Goal: Task Accomplishment & Management: Complete application form

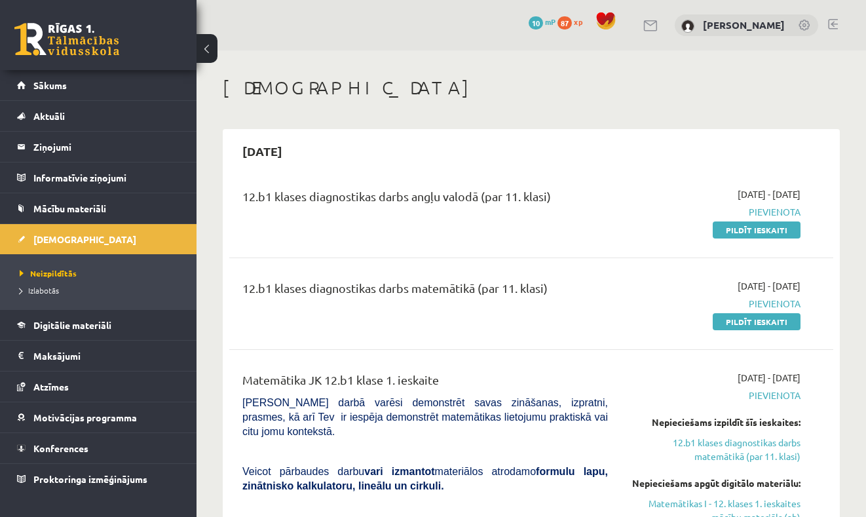
click at [830, 21] on link at bounding box center [833, 24] width 10 height 10
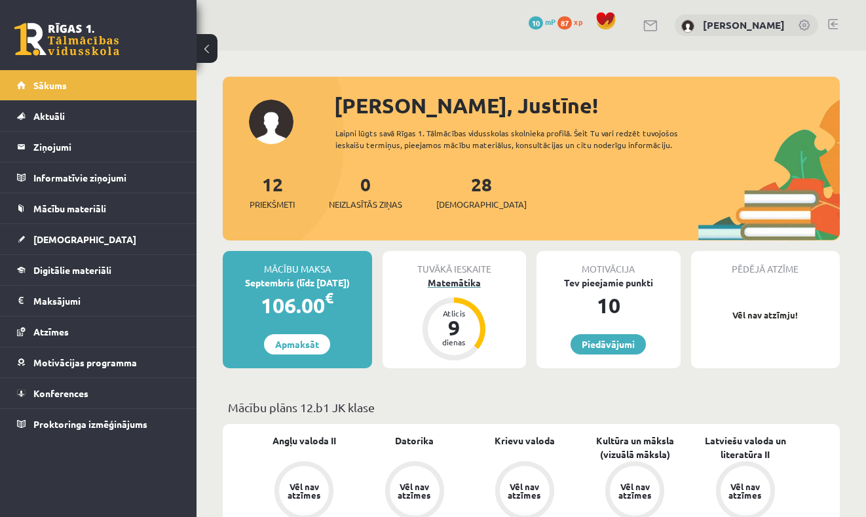
click at [445, 282] on div "Matemātika" at bounding box center [454, 283] width 144 height 14
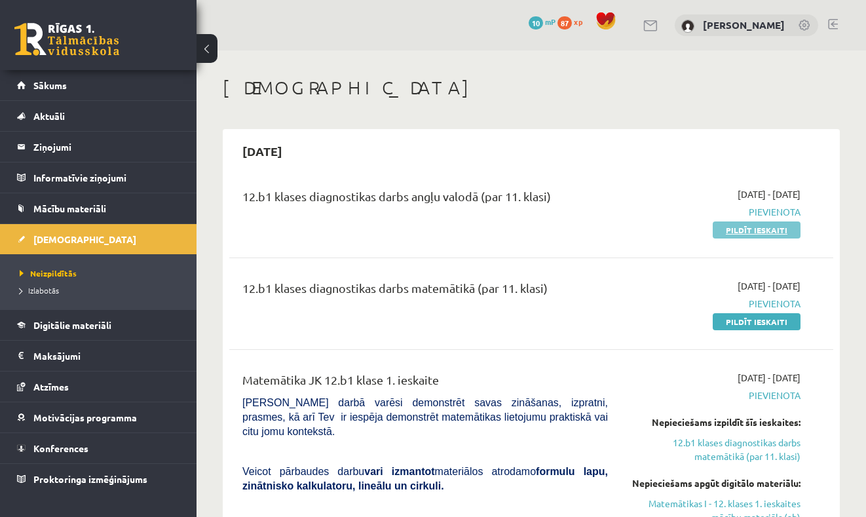
drag, startPoint x: 759, startPoint y: 231, endPoint x: 750, endPoint y: 223, distance: 12.0
click at [750, 223] on link "Pildīt ieskaiti" at bounding box center [756, 229] width 88 height 17
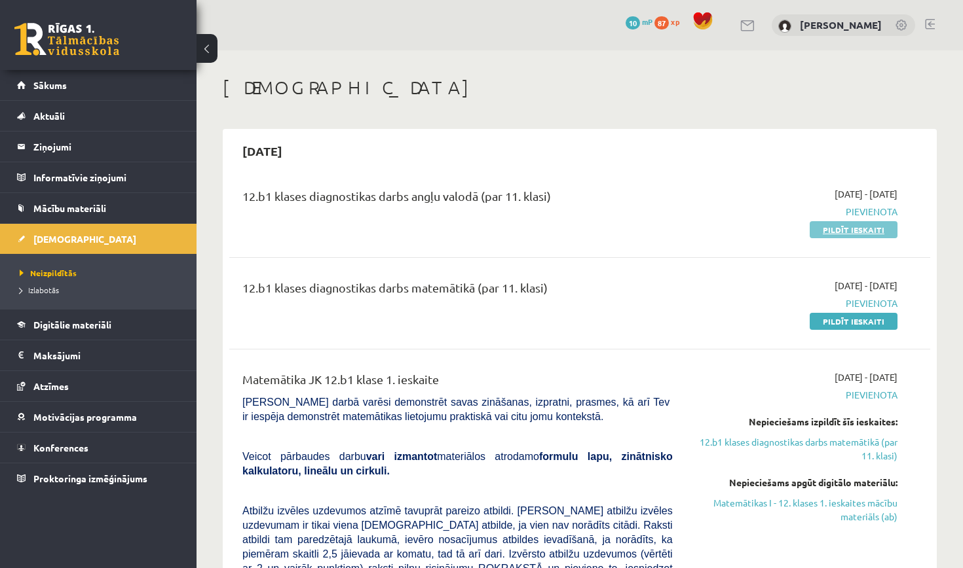
click at [828, 232] on link "Pildīt ieskaiti" at bounding box center [853, 229] width 88 height 17
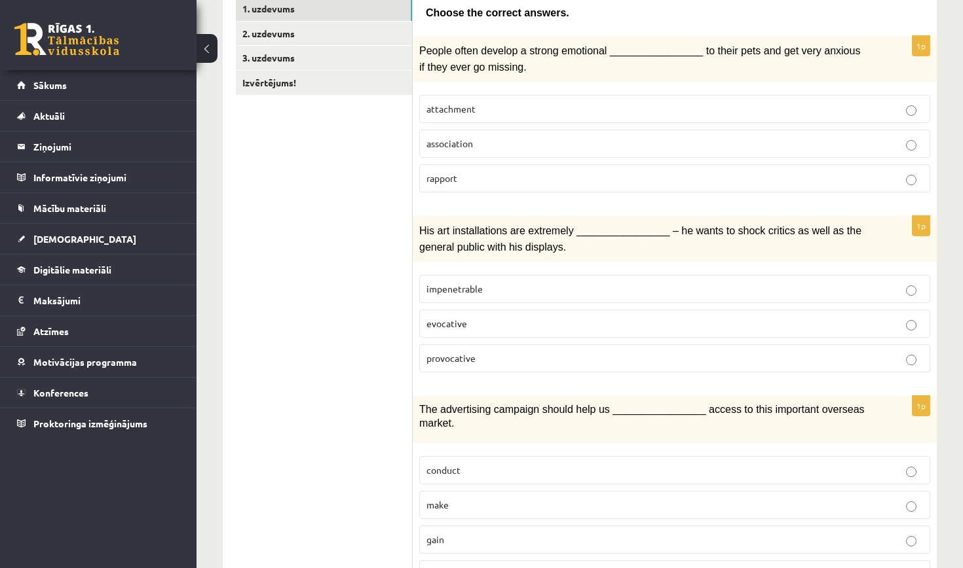
scroll to position [276, 0]
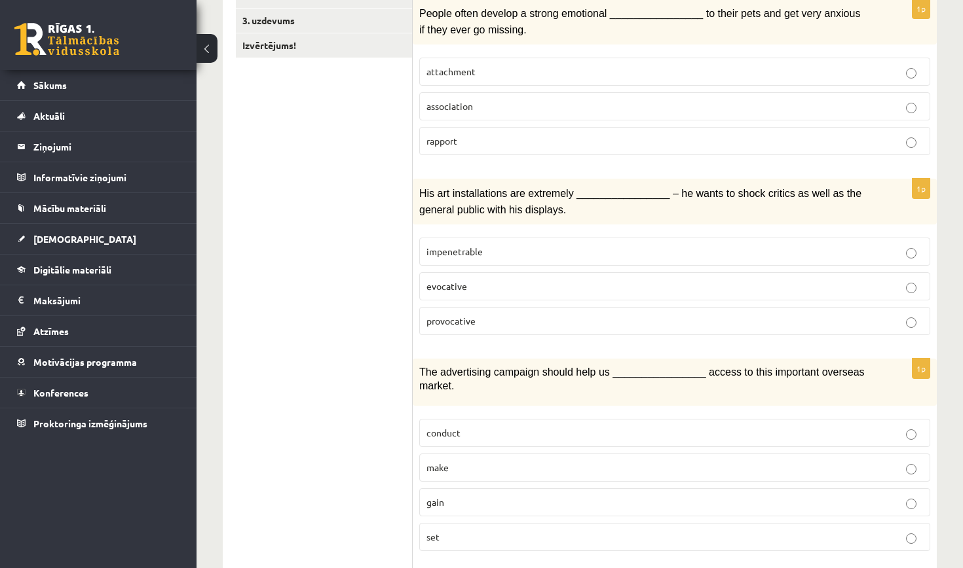
click at [663, 65] on p "attachment" at bounding box center [674, 72] width 496 height 14
click at [528, 501] on p "gain" at bounding box center [674, 503] width 496 height 14
click at [608, 324] on label "provocative" at bounding box center [674, 321] width 511 height 28
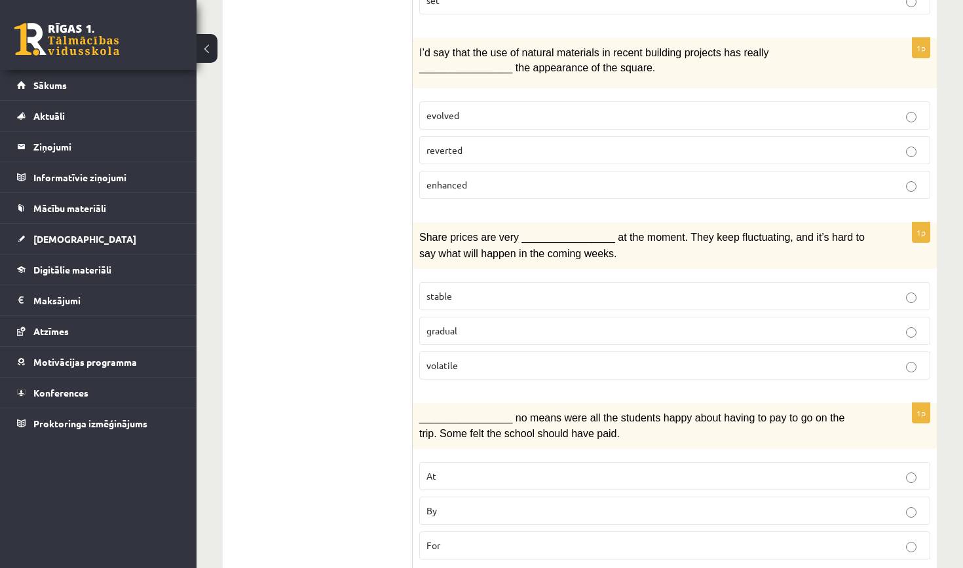
scroll to position [809, 0]
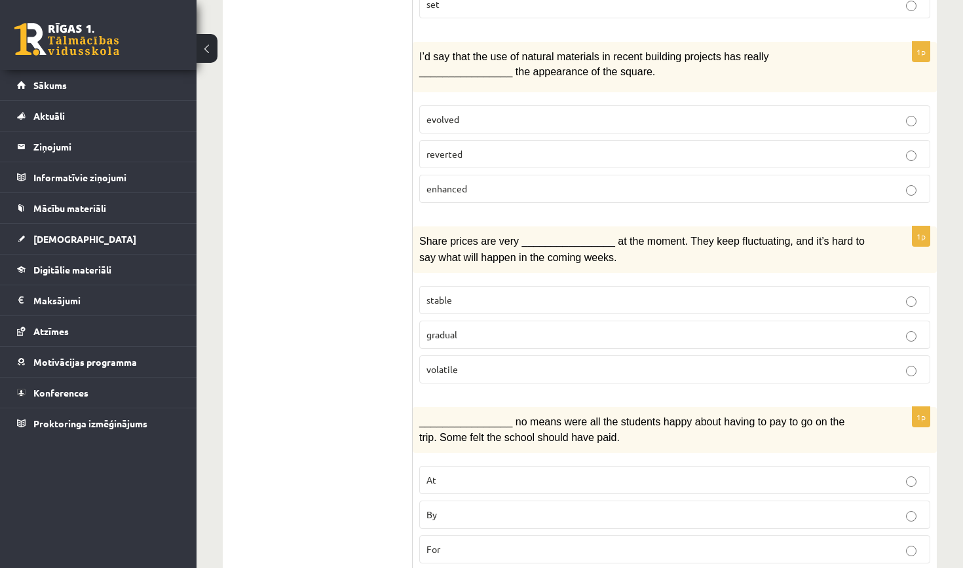
click at [721, 363] on p "volatile" at bounding box center [674, 370] width 496 height 14
click at [596, 501] on label "By" at bounding box center [674, 515] width 511 height 28
click at [392, 220] on ul "1. uzdevums 2. uzdevums 3. uzdevums Izvērtējums!" at bounding box center [324, 558] width 177 height 2264
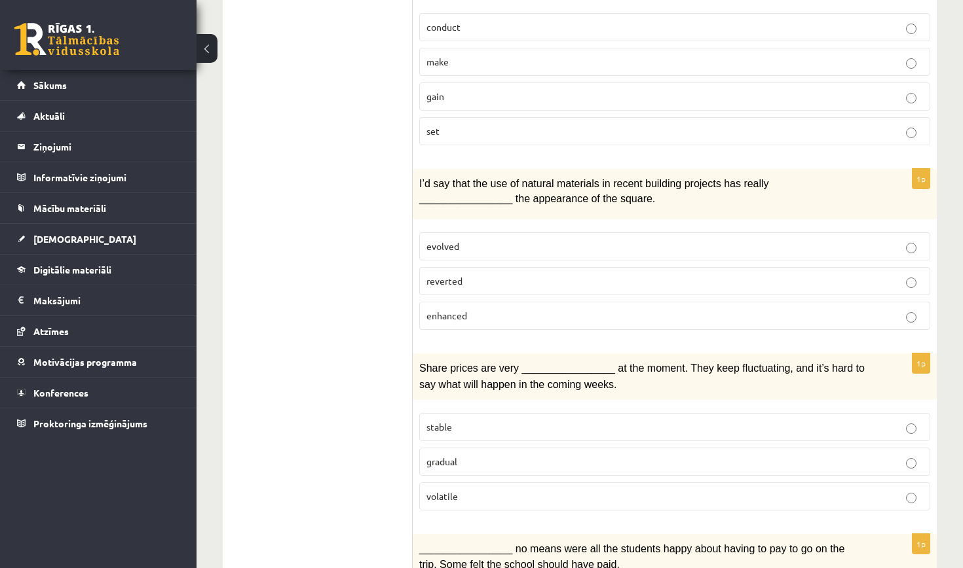
scroll to position [676, 0]
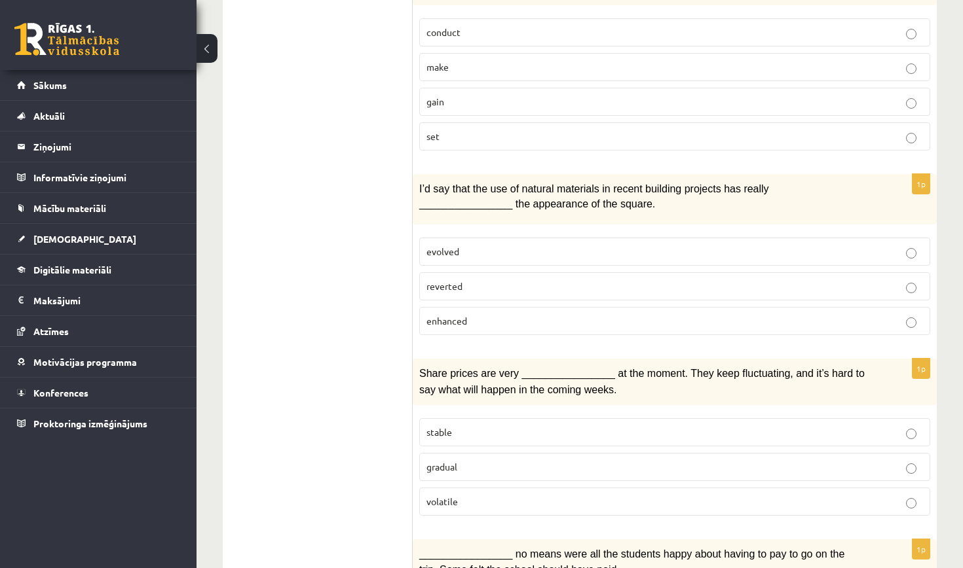
click at [501, 245] on p "evolved" at bounding box center [674, 252] width 496 height 14
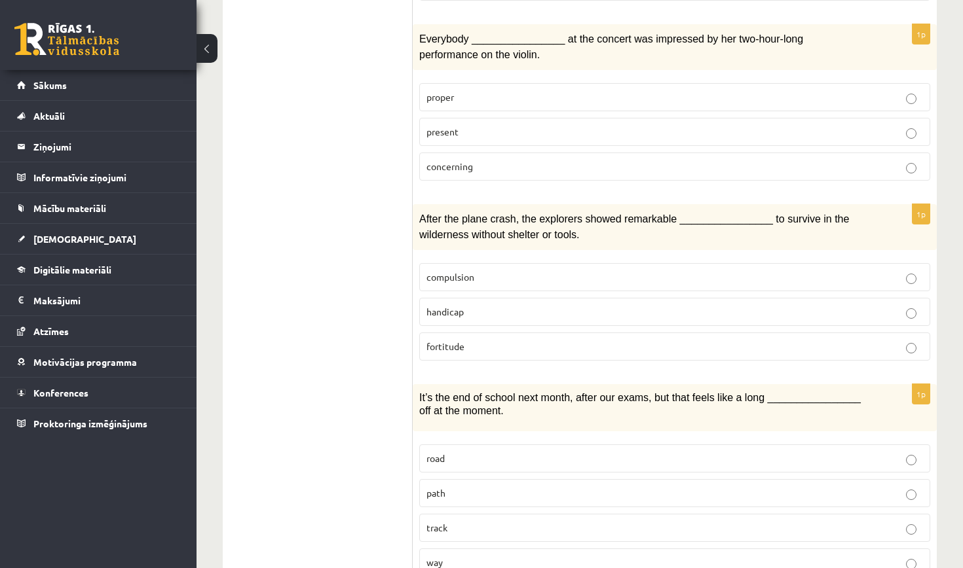
scroll to position [1374, 0]
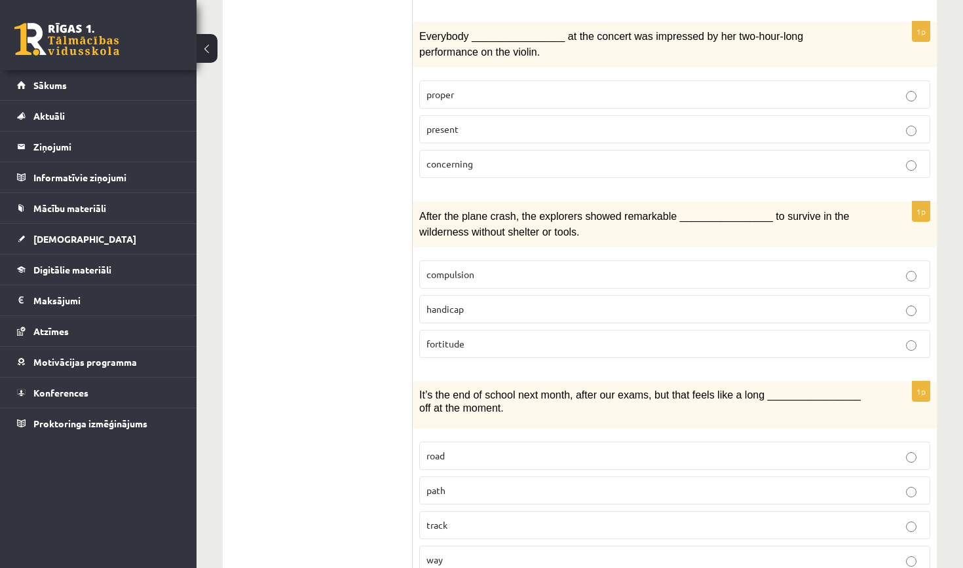
click at [690, 442] on label "road" at bounding box center [674, 456] width 511 height 28
click at [897, 122] on p "present" at bounding box center [674, 129] width 496 height 14
click at [769, 337] on p "fortitude" at bounding box center [674, 344] width 496 height 14
click at [800, 449] on p "road" at bounding box center [674, 456] width 496 height 14
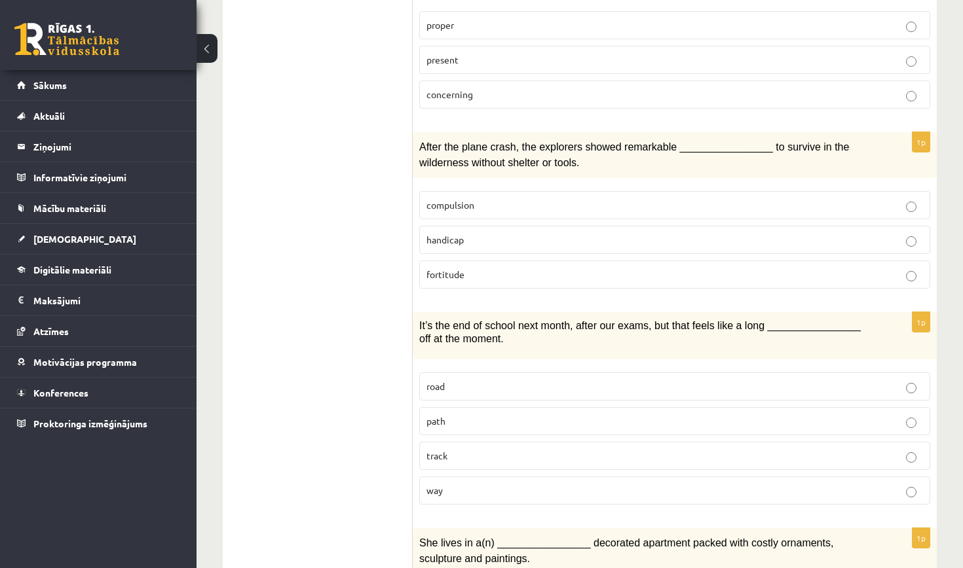
scroll to position [1454, 0]
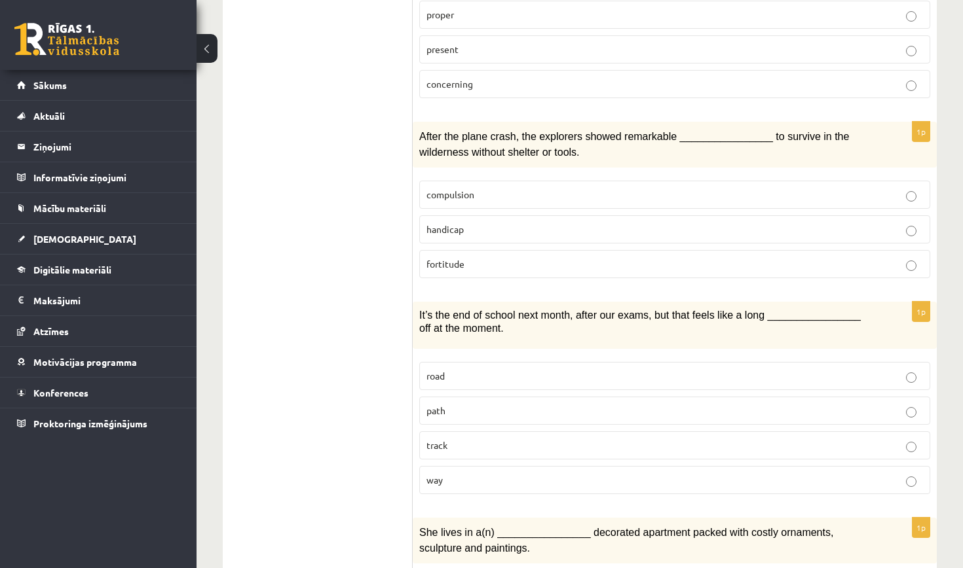
click at [714, 473] on p "way" at bounding box center [674, 480] width 496 height 14
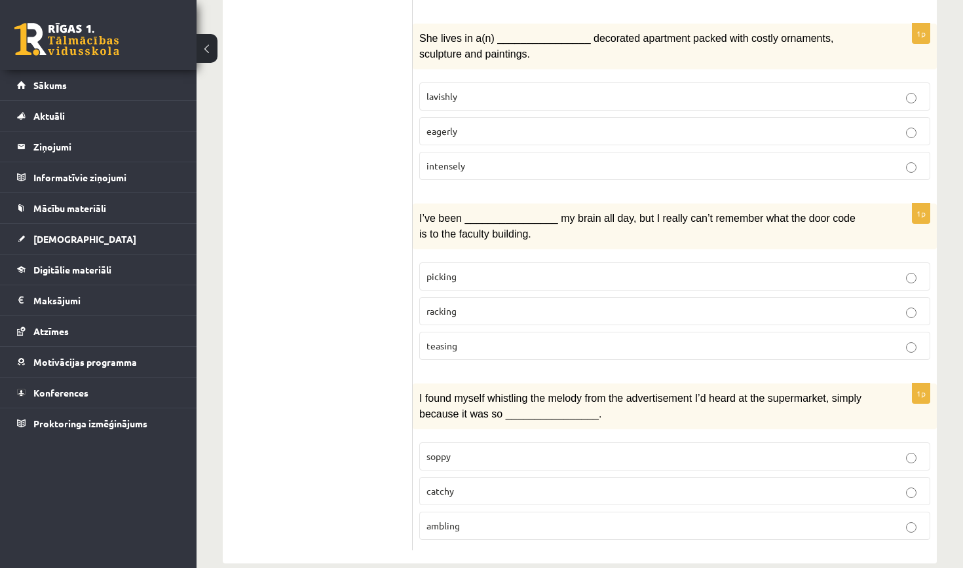
scroll to position [1949, 0]
click at [536, 477] on label "catchy" at bounding box center [674, 491] width 511 height 28
click at [651, 82] on label "lavishly" at bounding box center [674, 96] width 511 height 28
click at [522, 304] on p "racking" at bounding box center [674, 311] width 496 height 14
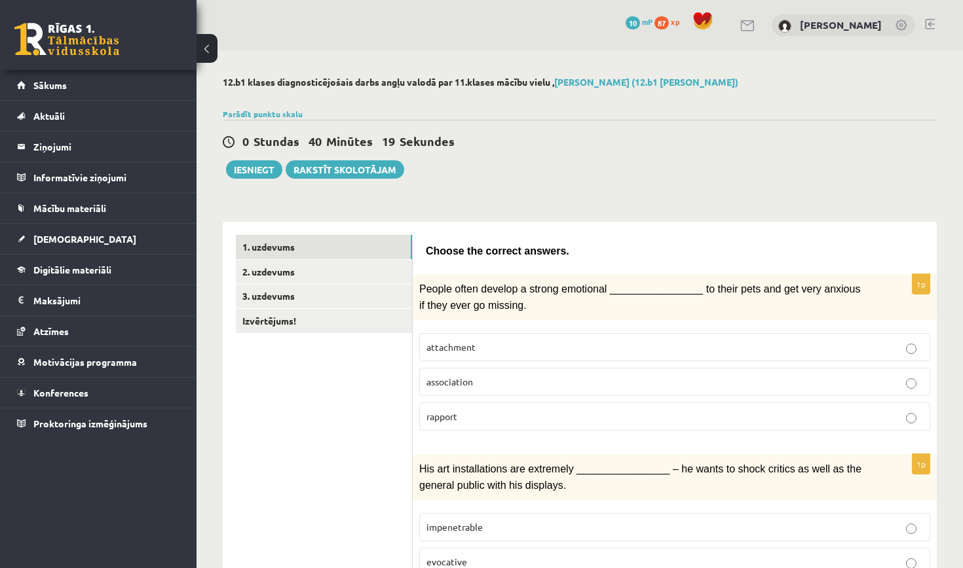
scroll to position [0, 0]
click at [301, 276] on link "2. uzdevums" at bounding box center [324, 272] width 176 height 24
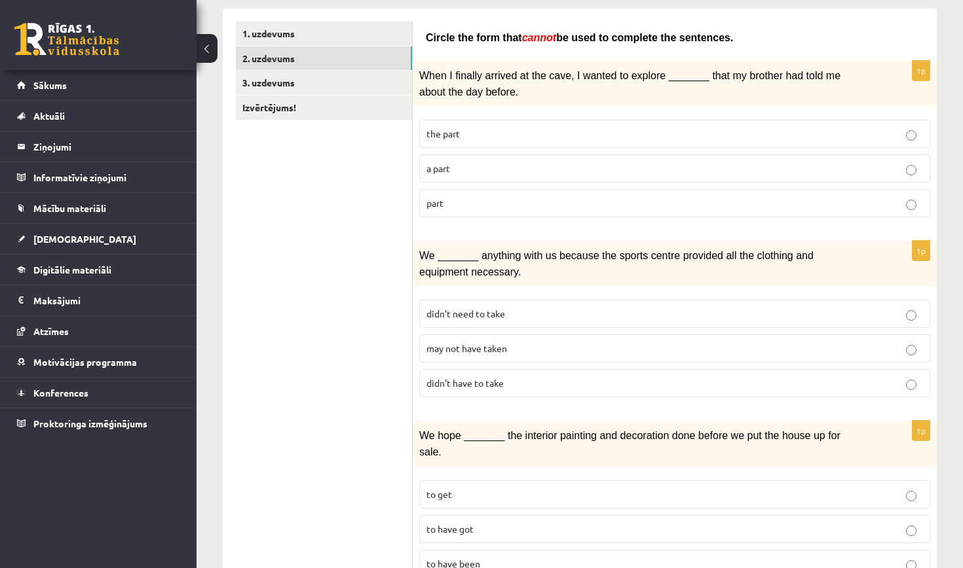
scroll to position [234, 0]
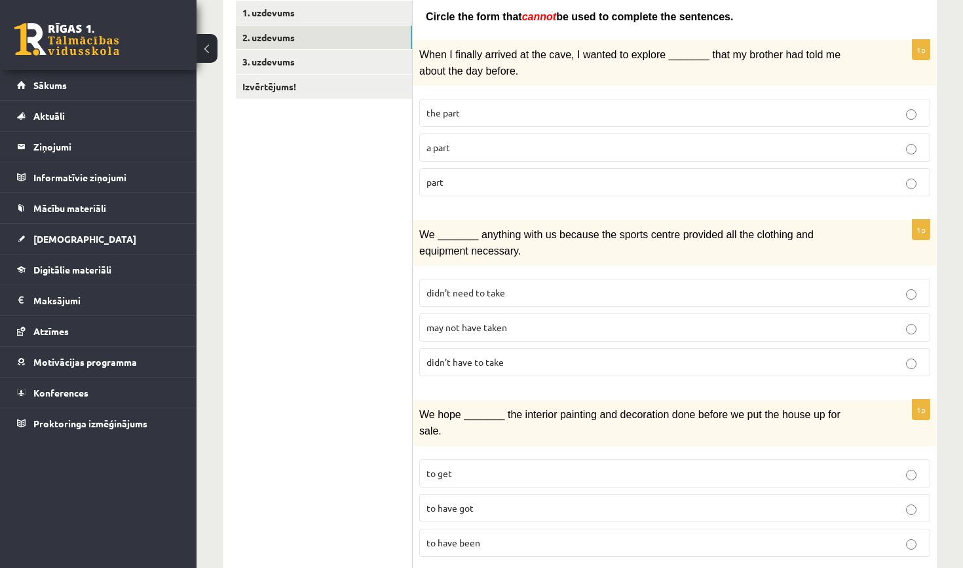
click at [650, 327] on p "may not have taken" at bounding box center [674, 328] width 496 height 14
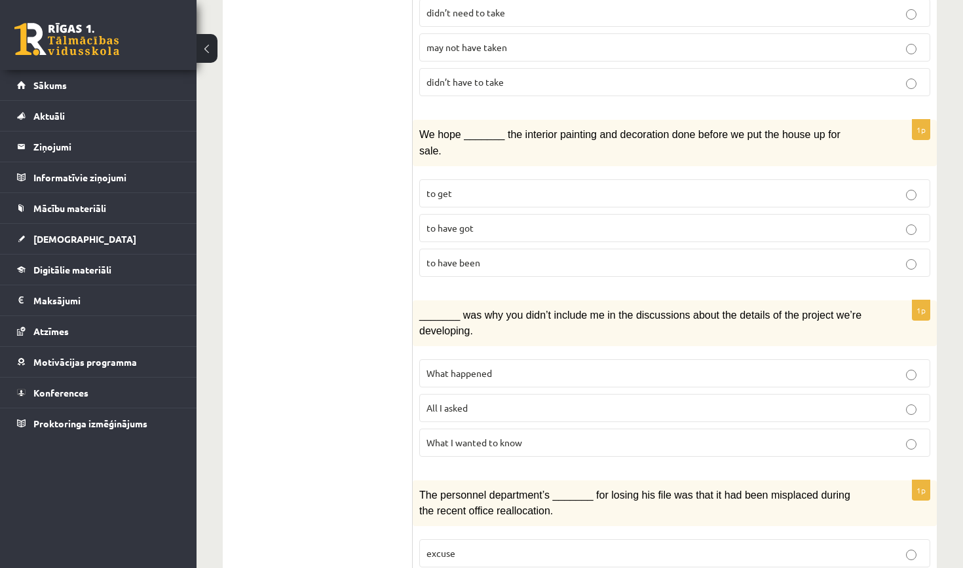
scroll to position [521, 0]
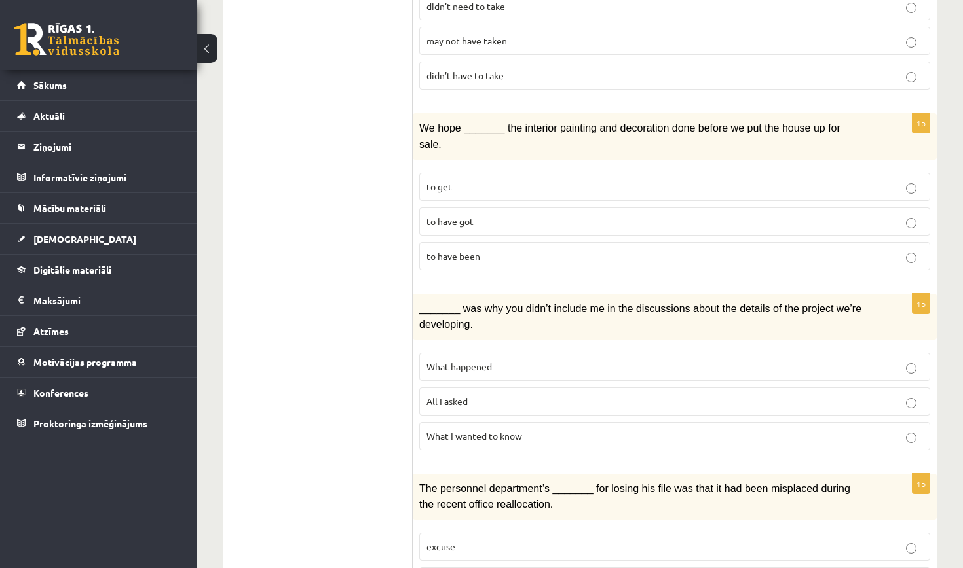
click at [704, 251] on p "to have been" at bounding box center [674, 256] width 496 height 14
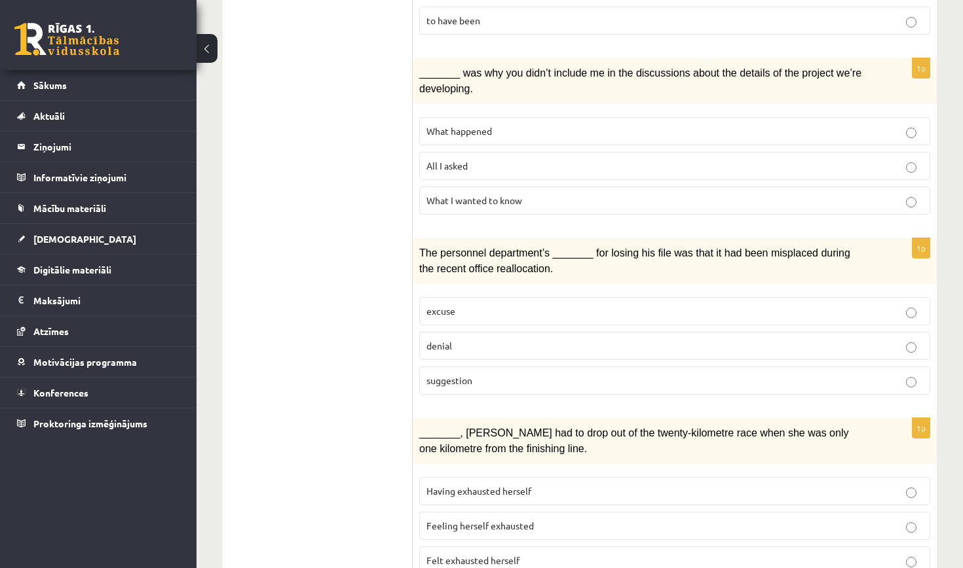
scroll to position [752, 0]
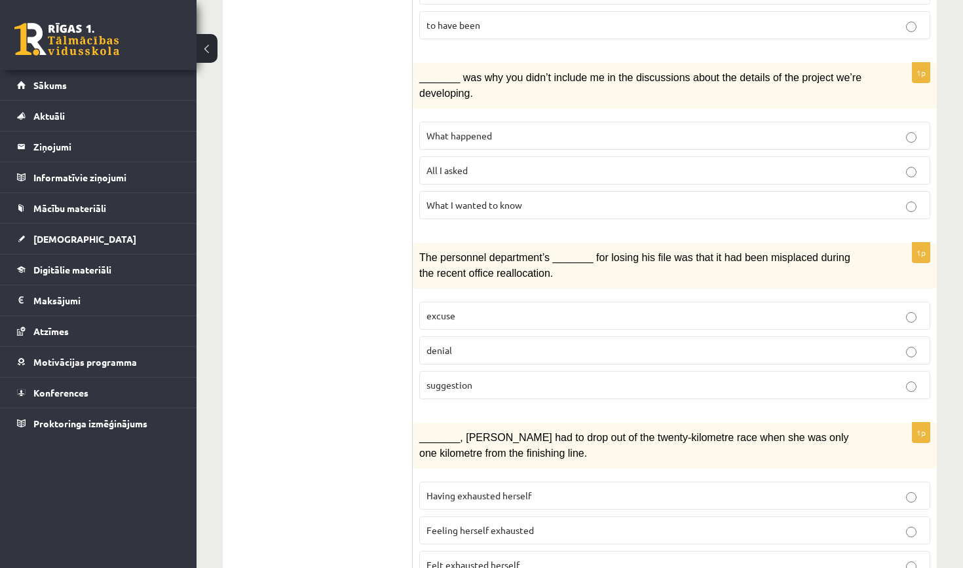
click at [695, 129] on p "What happened" at bounding box center [674, 136] width 496 height 14
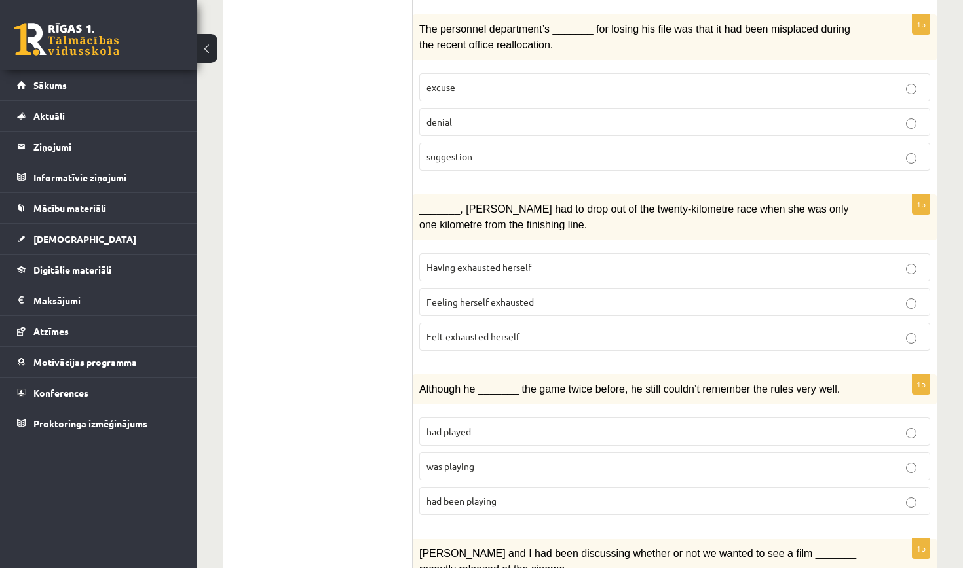
scroll to position [987, 0]
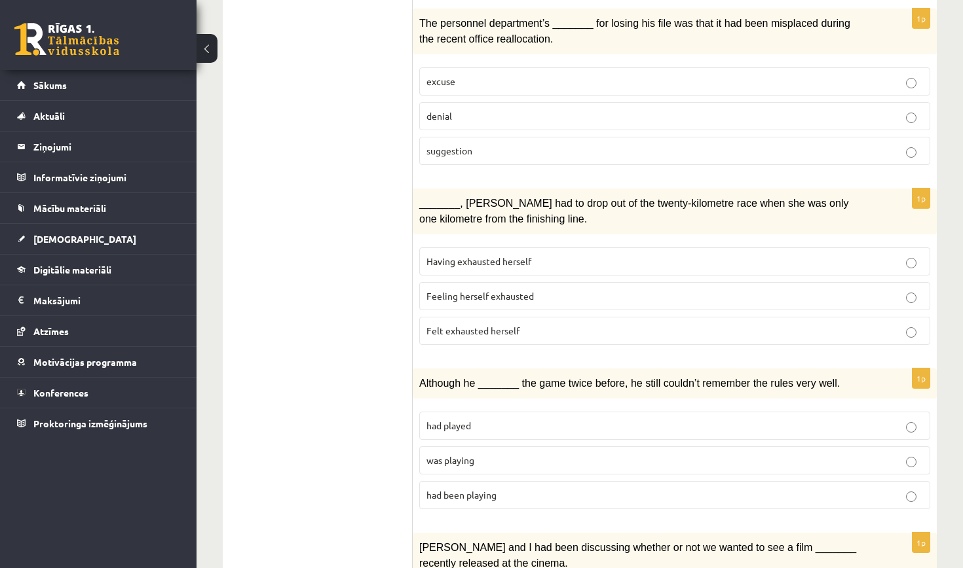
click at [536, 109] on p "denial" at bounding box center [674, 116] width 496 height 14
click at [634, 255] on p "Having exhausted herself" at bounding box center [674, 262] width 496 height 14
click at [465, 454] on p "was playing" at bounding box center [674, 461] width 496 height 14
click at [616, 324] on p "Felt exhausted herself" at bounding box center [674, 331] width 496 height 14
click at [600, 289] on p "Feeling herself exhausted" at bounding box center [674, 296] width 496 height 14
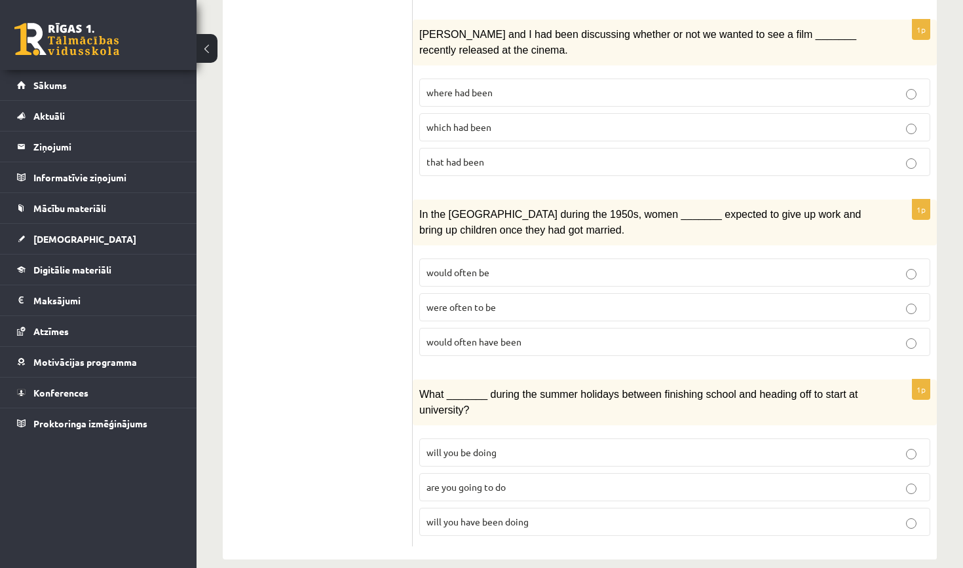
scroll to position [1500, 0]
click at [545, 86] on p "where had been" at bounding box center [674, 93] width 496 height 14
click at [524, 336] on p "would often have been" at bounding box center [674, 343] width 496 height 14
click at [475, 513] on label "will you have been doing" at bounding box center [674, 523] width 511 height 28
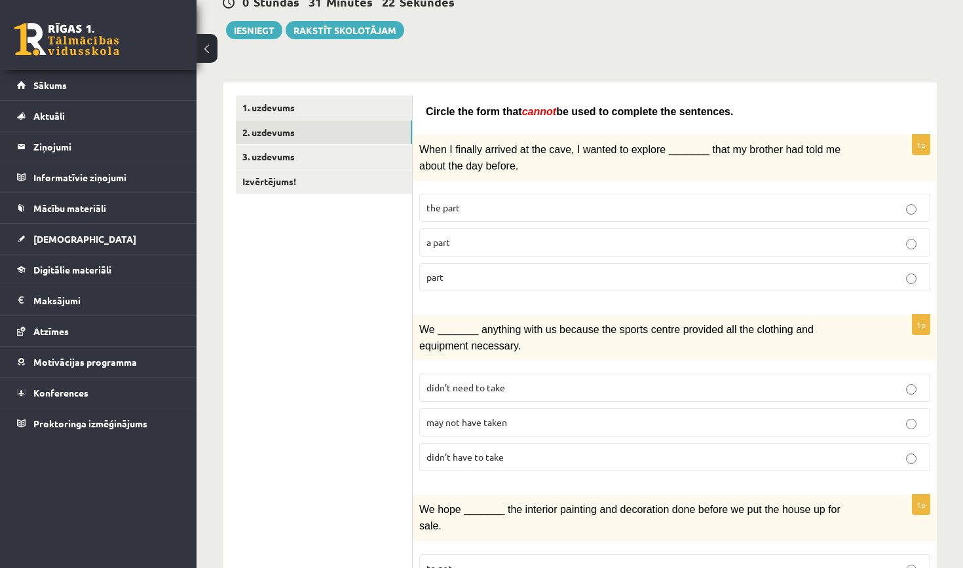
scroll to position [149, 0]
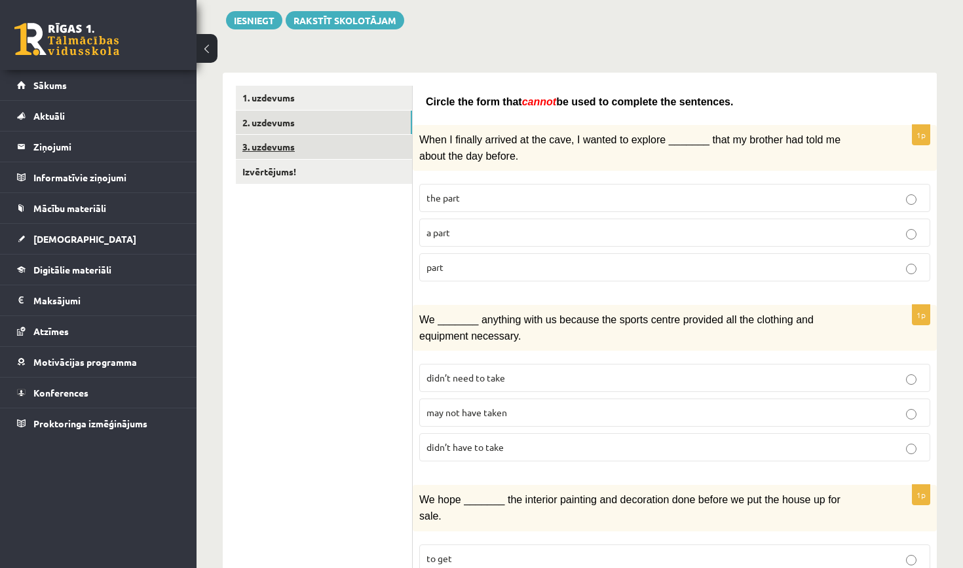
click at [315, 151] on link "3. uzdevums" at bounding box center [324, 147] width 176 height 24
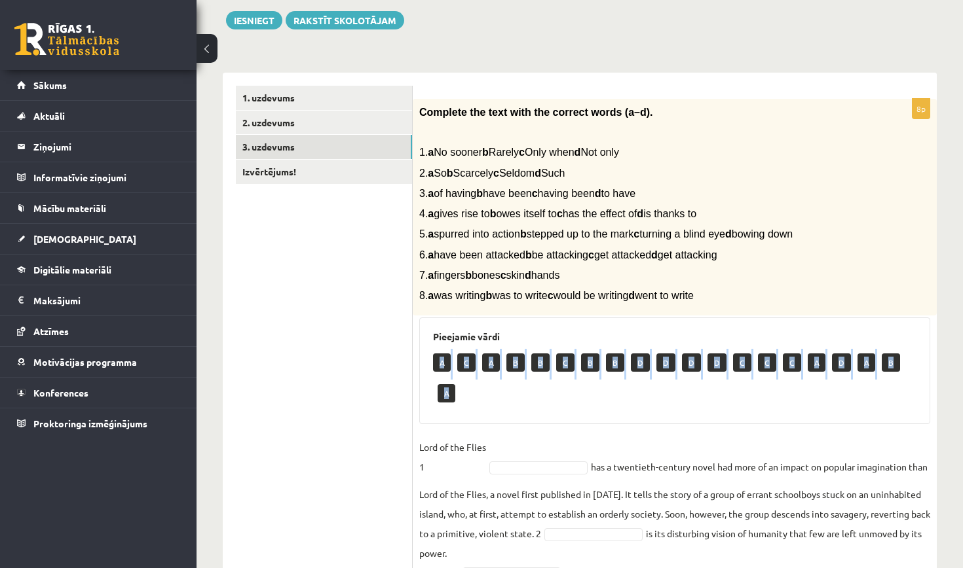
drag, startPoint x: 441, startPoint y: 356, endPoint x: 487, endPoint y: 420, distance: 78.5
click at [487, 420] on div "8p Complete the text with the correct words (a–d). 1. a No sooner b Rarely c On…" at bounding box center [675, 430] width 524 height 663
click at [487, 420] on div "Pieejamie vārdi A C A B B C B B D D D D C C C A D A B A" at bounding box center [674, 371] width 511 height 107
click at [439, 360] on p "A" at bounding box center [442, 363] width 18 height 18
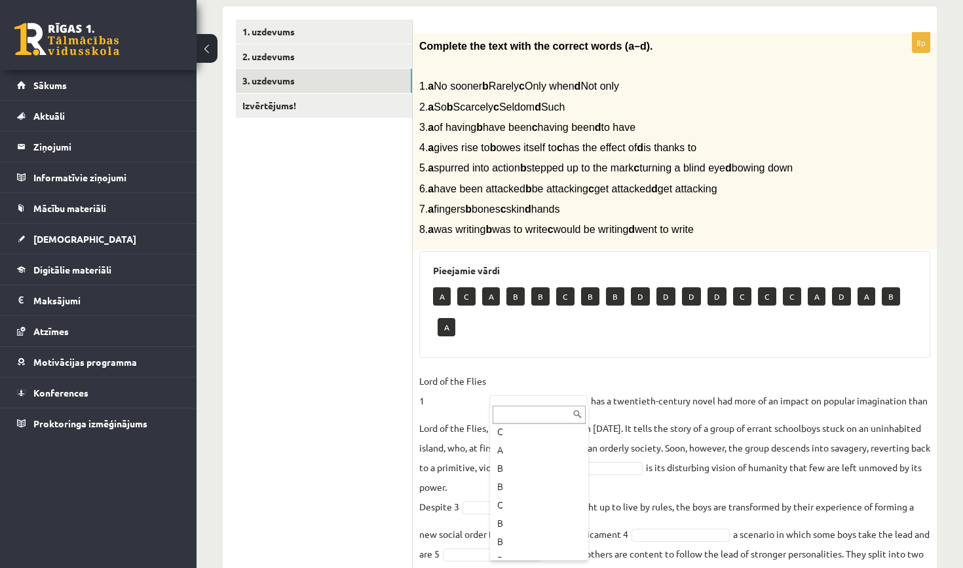
scroll to position [45, 0]
drag, startPoint x: 582, startPoint y: 475, endPoint x: 581, endPoint y: 542, distance: 67.5
click at [581, 542] on ul "... A C A B B C B B D D D D C C C A D A B A" at bounding box center [538, 492] width 96 height 131
click at [811, 293] on p "A" at bounding box center [816, 296] width 18 height 18
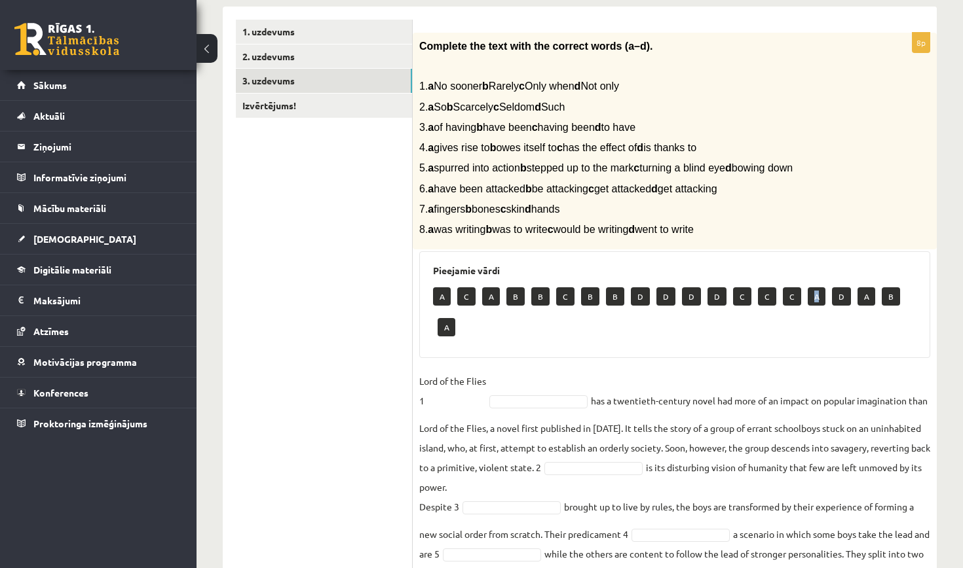
click at [811, 293] on p "A" at bounding box center [816, 296] width 18 height 18
click at [447, 292] on p "A" at bounding box center [442, 296] width 18 height 18
click at [446, 292] on p "A" at bounding box center [442, 296] width 18 height 18
drag, startPoint x: 446, startPoint y: 291, endPoint x: 517, endPoint y: 295, distance: 70.9
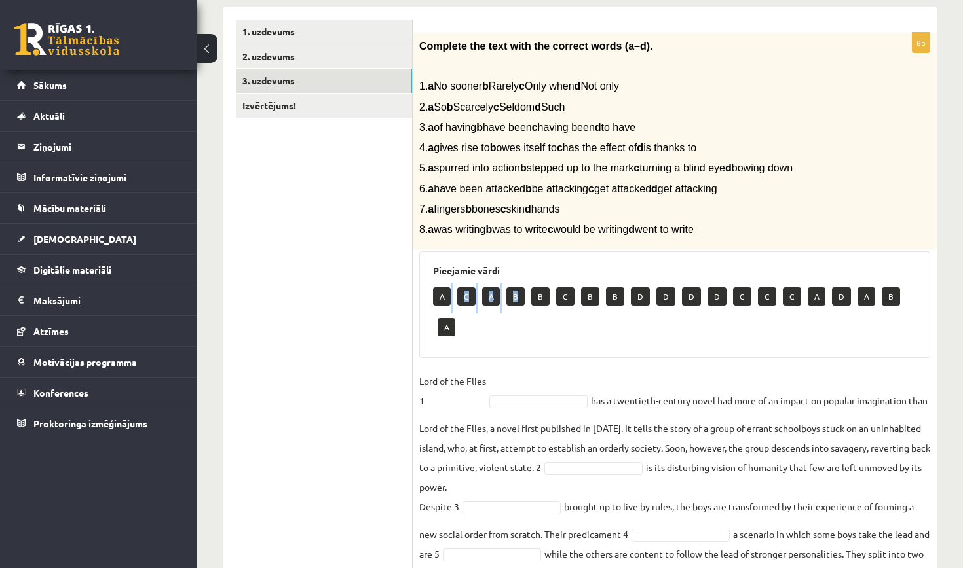
click at [517, 295] on div "A C A B B C B B D D D D C C C A D A B A" at bounding box center [674, 314] width 483 height 62
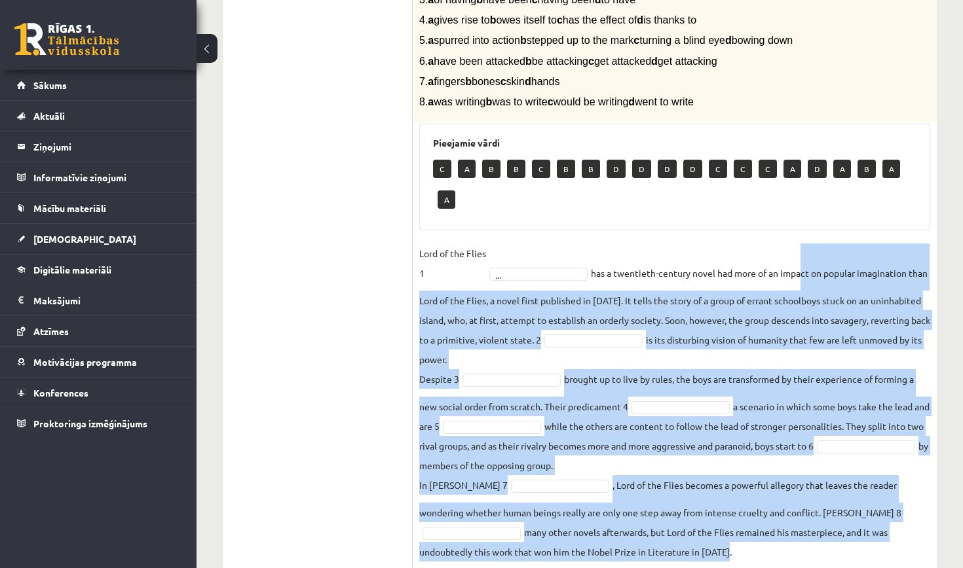
scroll to position [378, 0]
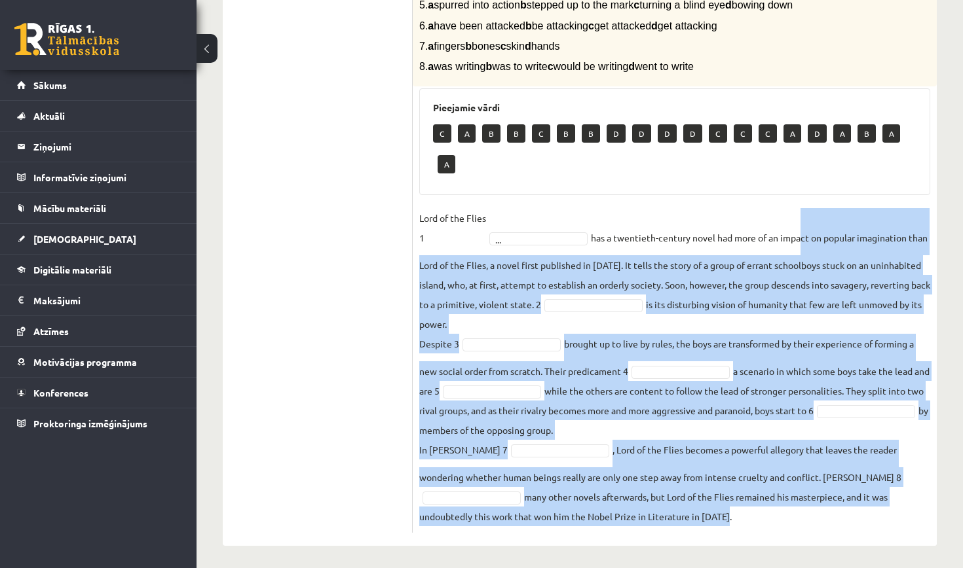
drag, startPoint x: 798, startPoint y: 371, endPoint x: 781, endPoint y: 519, distance: 148.3
click at [783, 547] on div "12.b1 klases diagnosticējošais darbs angļu valodā par 11.klases mācību vielu , …" at bounding box center [579, 122] width 766 height 900
click at [771, 403] on fieldset "Lord of the Flies 1 ... has a twentieth-century novel had more of an impact on …" at bounding box center [674, 367] width 511 height 318
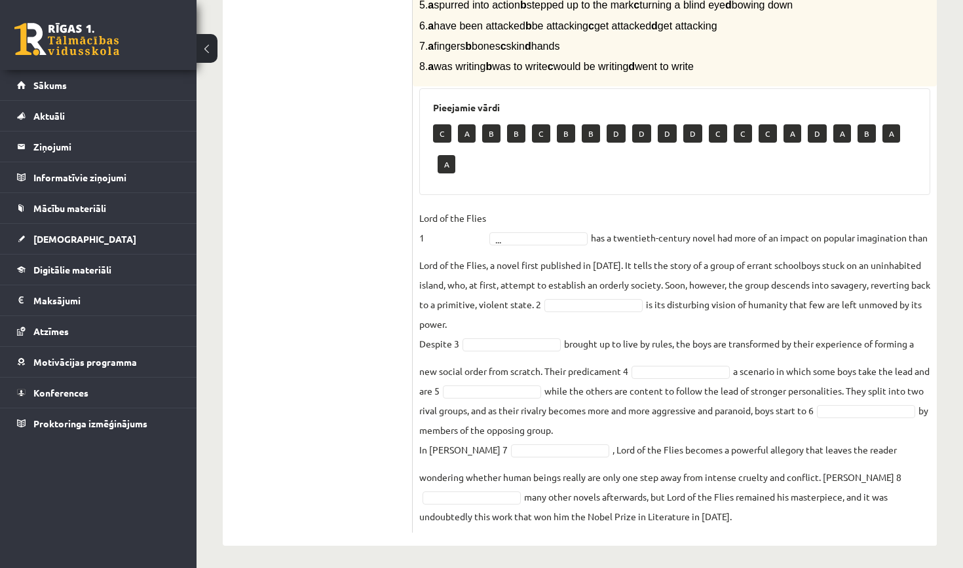
click at [447, 213] on p "Lord of the Flies 1" at bounding box center [452, 227] width 67 height 39
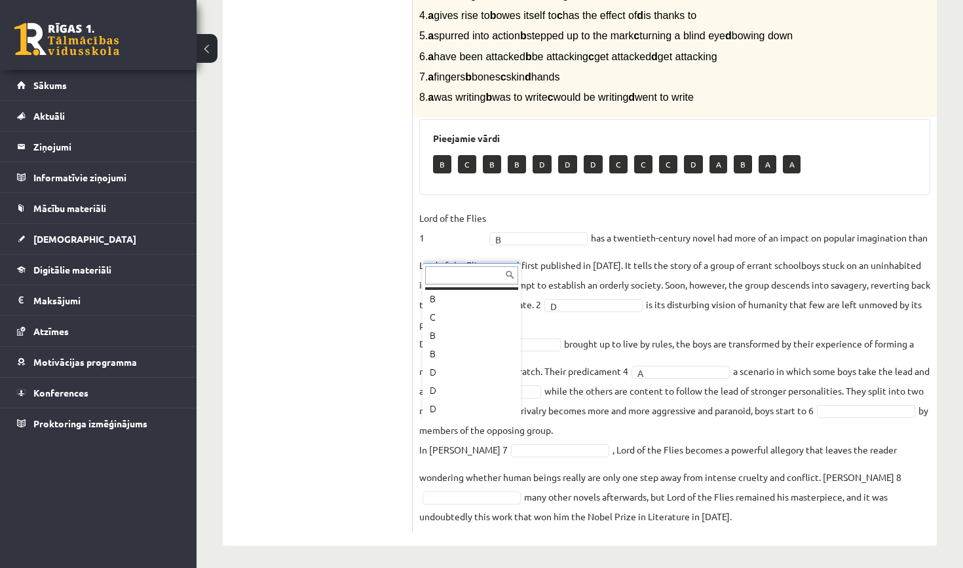
scroll to position [0, 0]
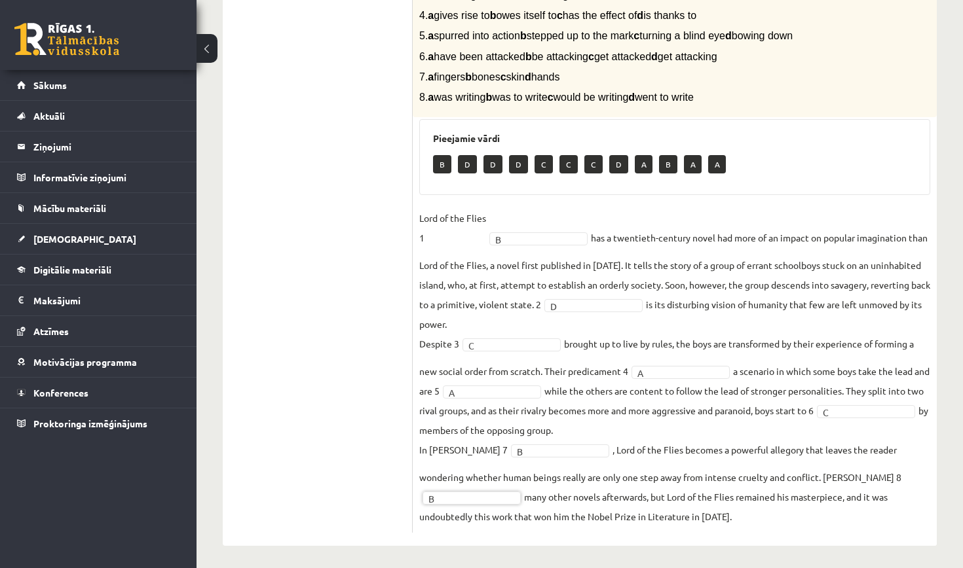
click at [377, 307] on ul "1. uzdevums 2. uzdevums 3. uzdevums Izvērtējums!" at bounding box center [324, 210] width 177 height 646
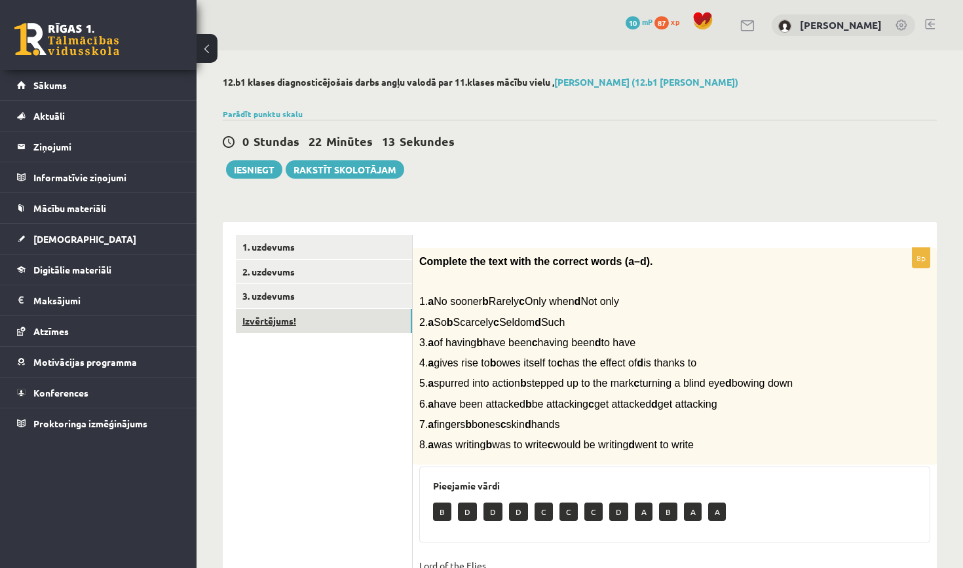
click at [350, 321] on link "Izvērtējums!" at bounding box center [324, 321] width 176 height 24
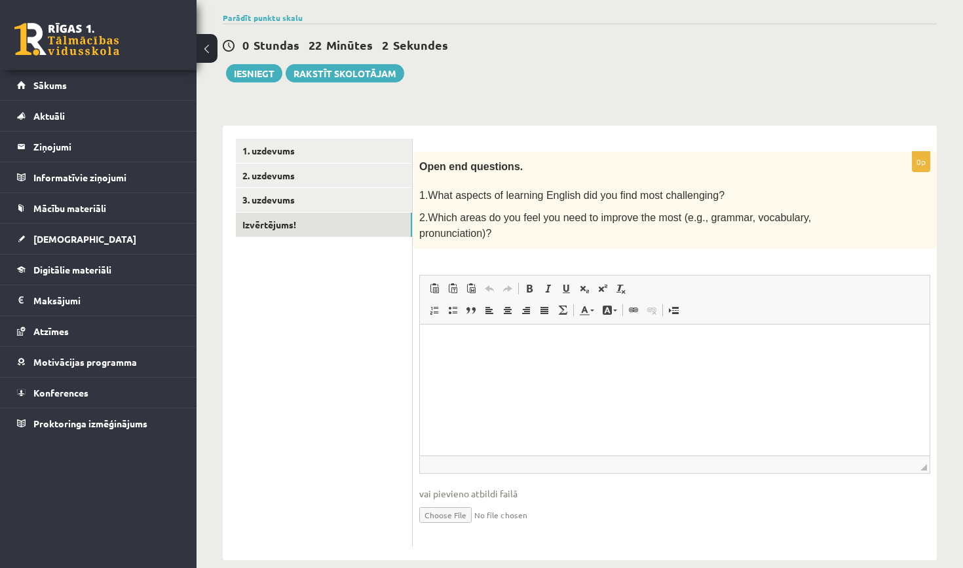
scroll to position [98, 0]
click at [445, 346] on p "Editor, wiswyg-editor-user-answer-47024944705420" at bounding box center [674, 343] width 483 height 14
click at [432, 336] on html at bounding box center [674, 343] width 509 height 40
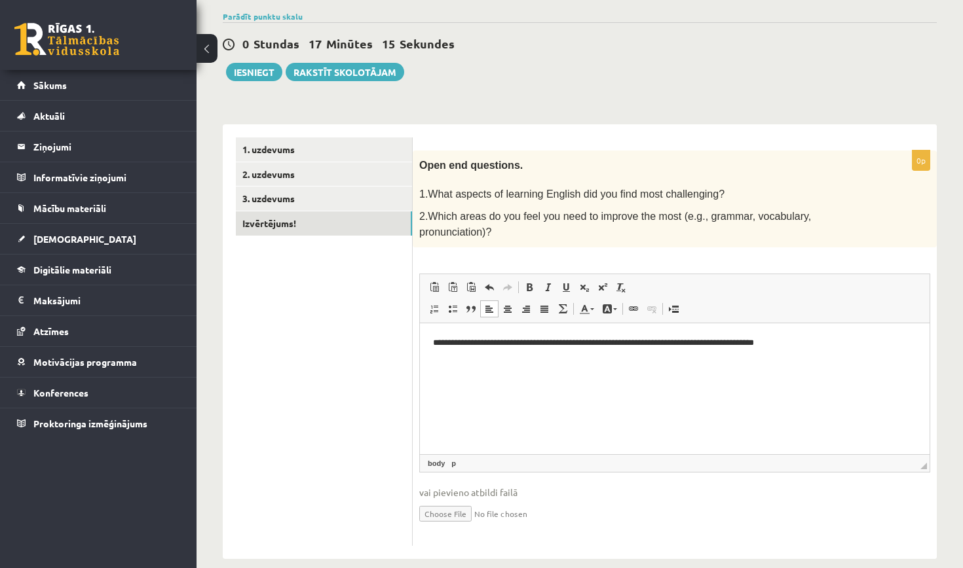
click at [430, 341] on html "**********" at bounding box center [674, 342] width 509 height 39
click at [437, 337] on p "**********" at bounding box center [674, 342] width 483 height 13
click at [430, 341] on html "**********" at bounding box center [674, 342] width 509 height 39
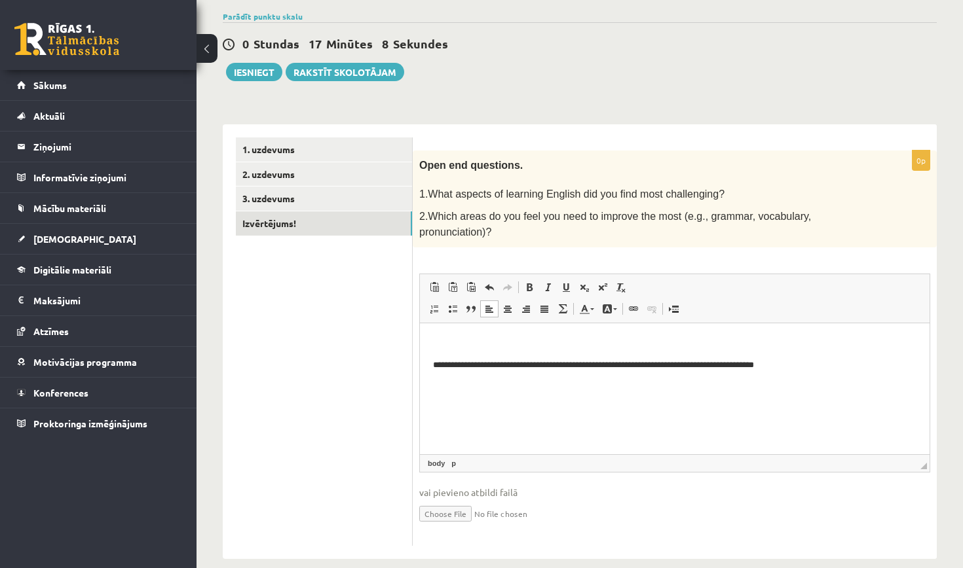
click at [435, 346] on p "Editor, wiswyg-editor-user-answer-47024944705420" at bounding box center [674, 343] width 483 height 14
drag, startPoint x: 425, startPoint y: 346, endPoint x: 684, endPoint y: 343, distance: 258.7
click at [684, 343] on p "**********" at bounding box center [674, 342] width 483 height 13
click at [654, 370] on p "**********" at bounding box center [674, 364] width 483 height 13
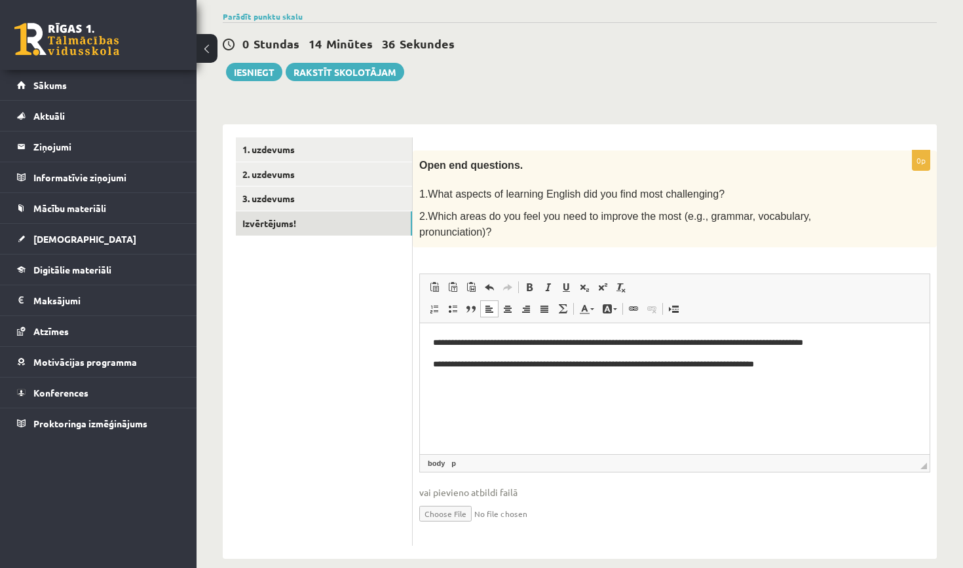
click at [652, 364] on p "**********" at bounding box center [674, 364] width 483 height 13
click at [655, 365] on p "**********" at bounding box center [674, 364] width 483 height 13
click at [779, 536] on div "**********" at bounding box center [675, 349] width 524 height 396
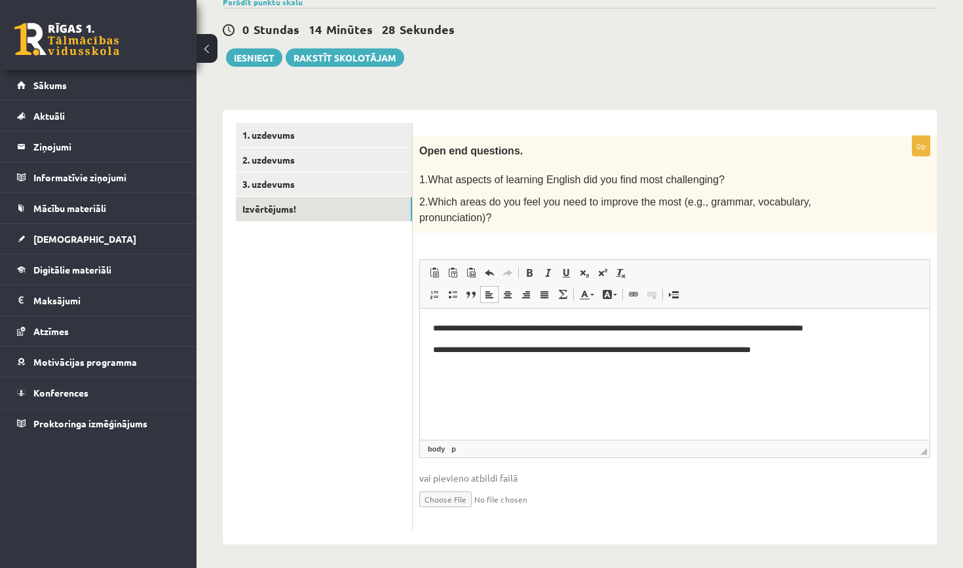
scroll to position [111, 0]
click at [268, 60] on button "Iesniegt" at bounding box center [254, 58] width 56 height 18
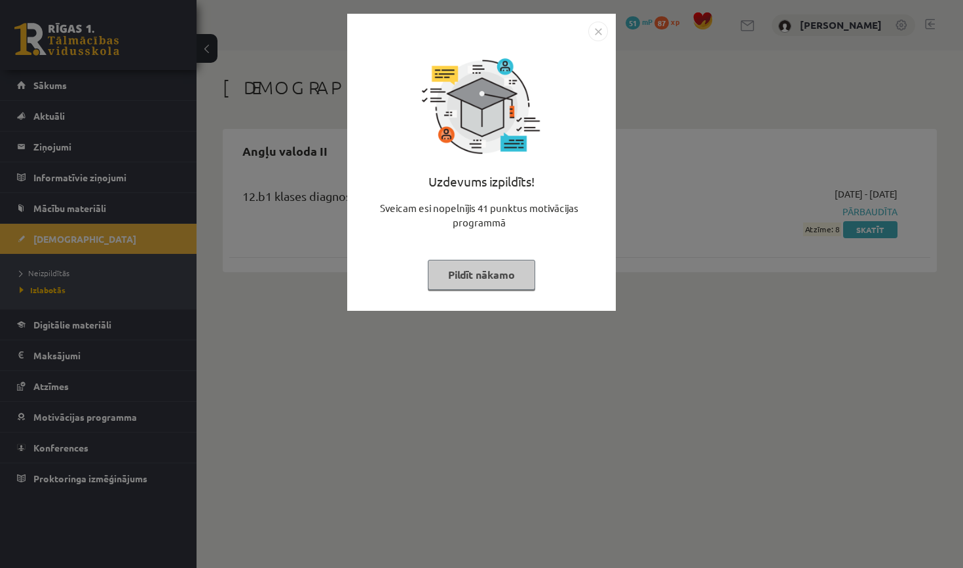
click at [519, 271] on button "Pildīt nākamo" at bounding box center [481, 275] width 107 height 30
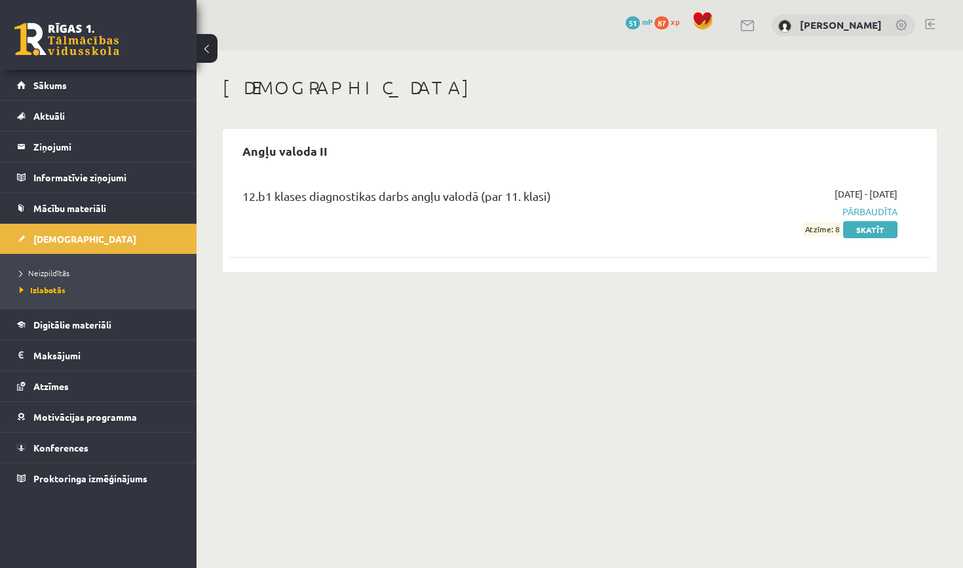
click at [832, 229] on span "Atzīme: 8" at bounding box center [822, 230] width 38 height 14
click at [151, 88] on link "Sākums" at bounding box center [98, 85] width 163 height 30
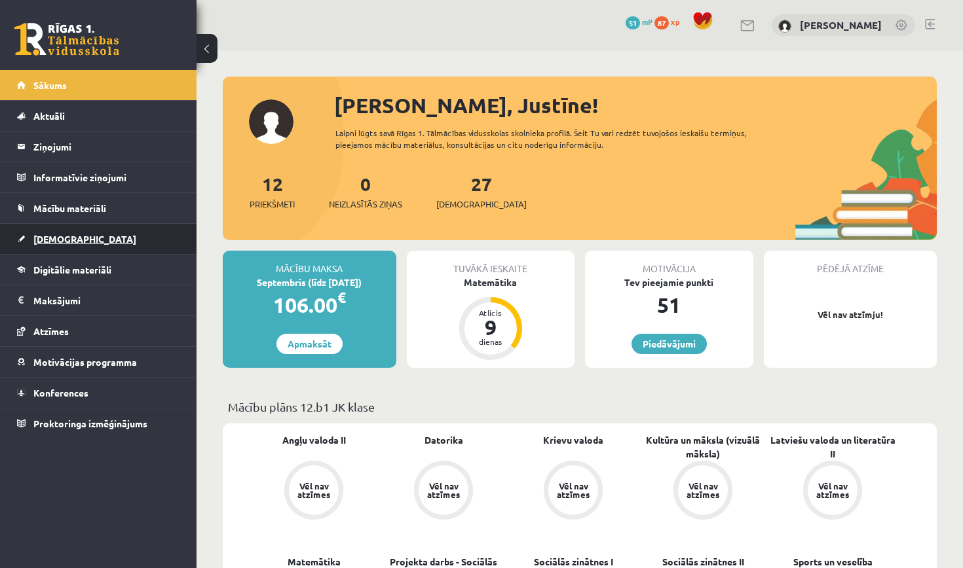
click at [67, 237] on span "[DEMOGRAPHIC_DATA]" at bounding box center [84, 239] width 103 height 12
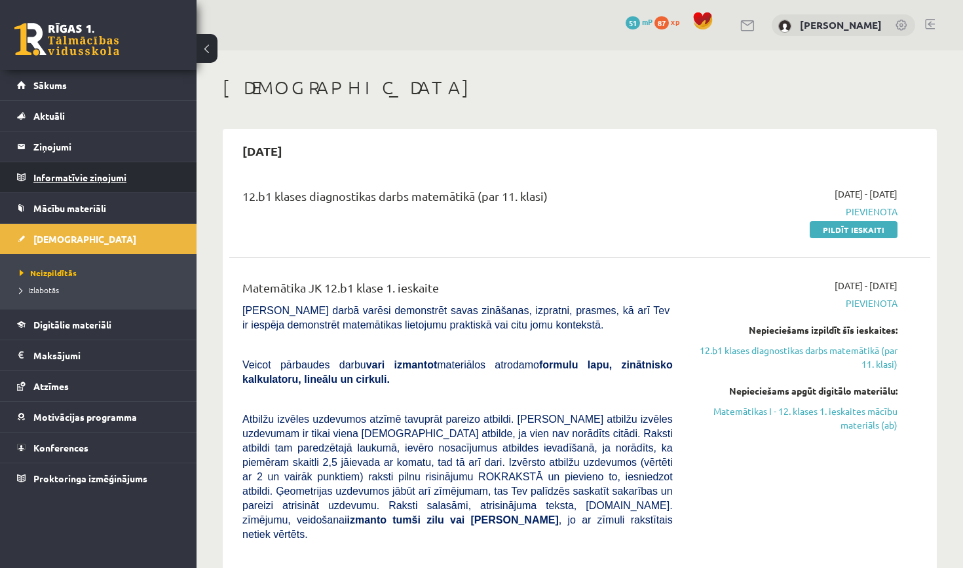
click at [107, 180] on legend "Informatīvie ziņojumi 0" at bounding box center [106, 177] width 147 height 30
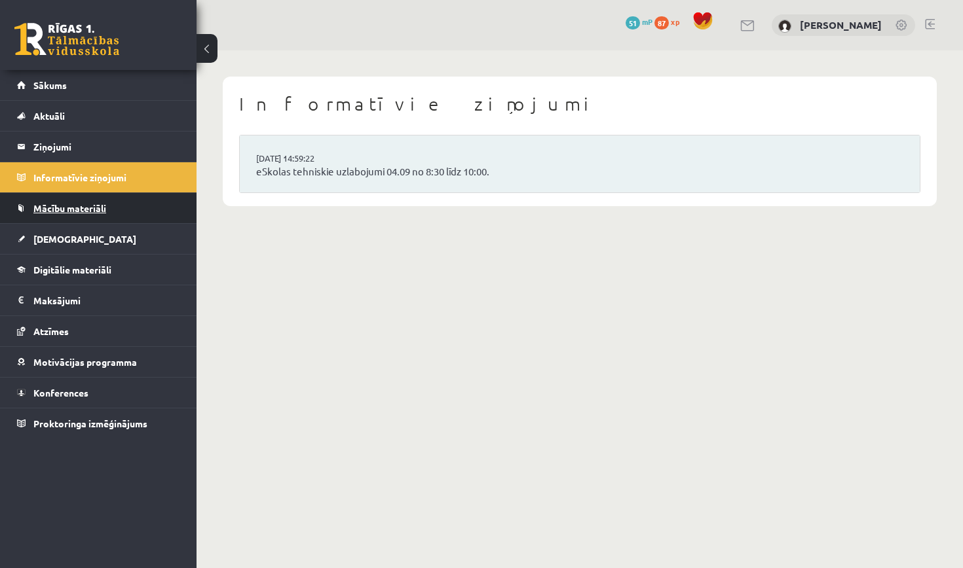
click at [103, 207] on span "Mācību materiāli" at bounding box center [69, 208] width 73 height 12
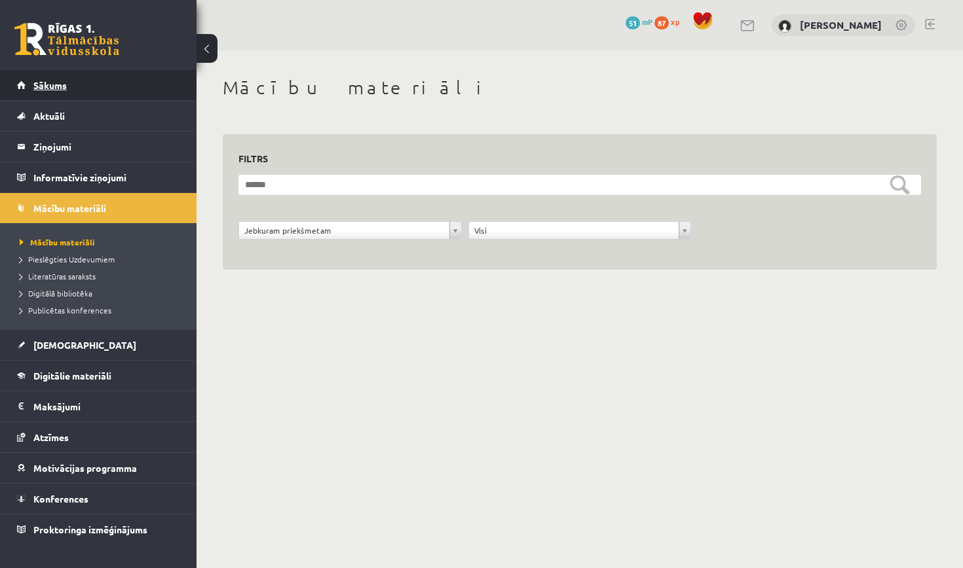
click at [97, 92] on link "Sākums" at bounding box center [98, 85] width 163 height 30
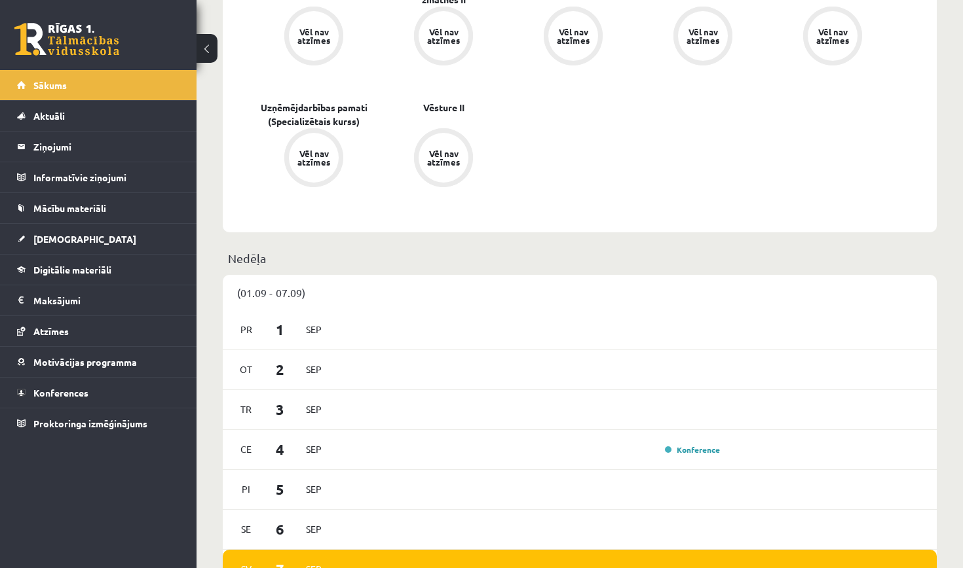
scroll to position [574, 0]
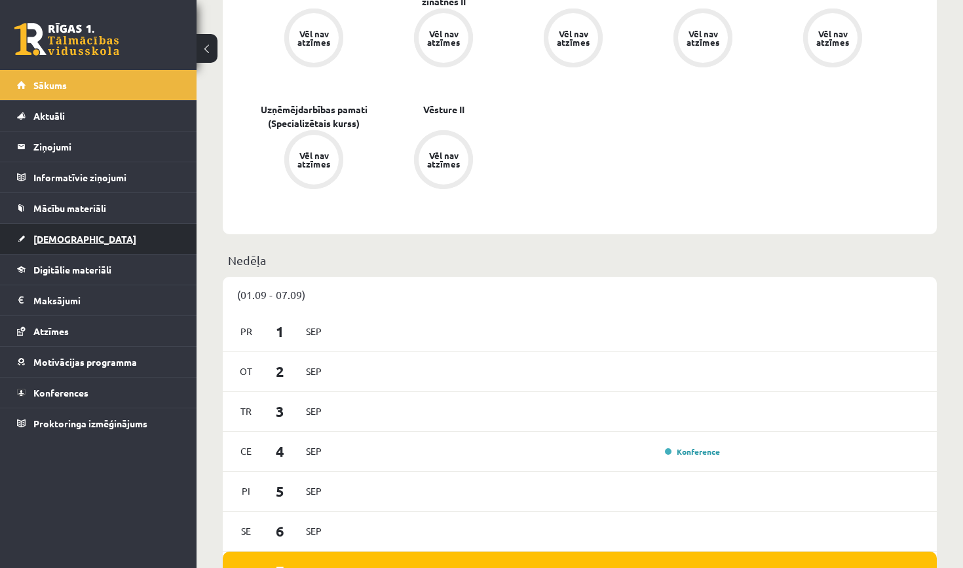
click at [59, 244] on span "[DEMOGRAPHIC_DATA]" at bounding box center [84, 239] width 103 height 12
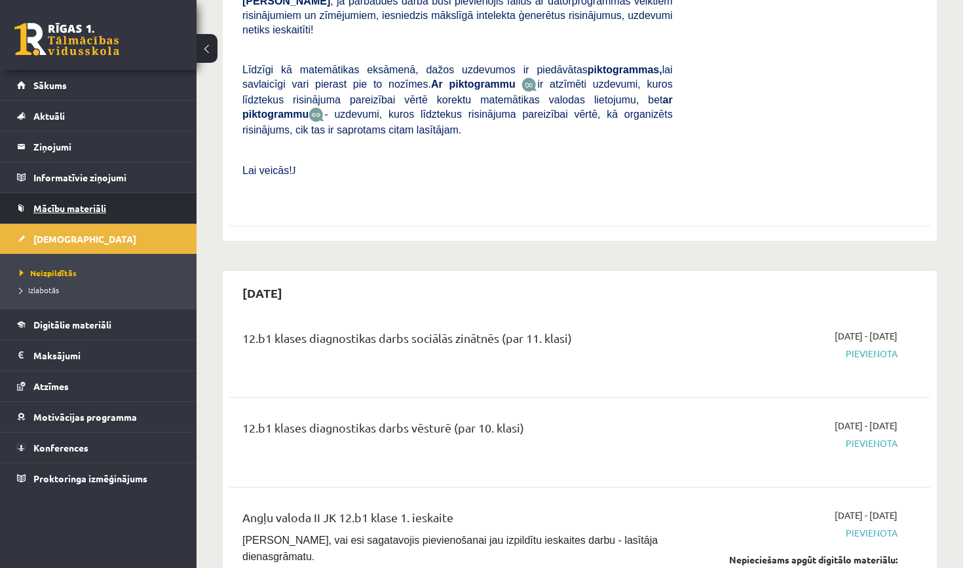
click at [72, 213] on link "Mācību materiāli" at bounding box center [98, 208] width 163 height 30
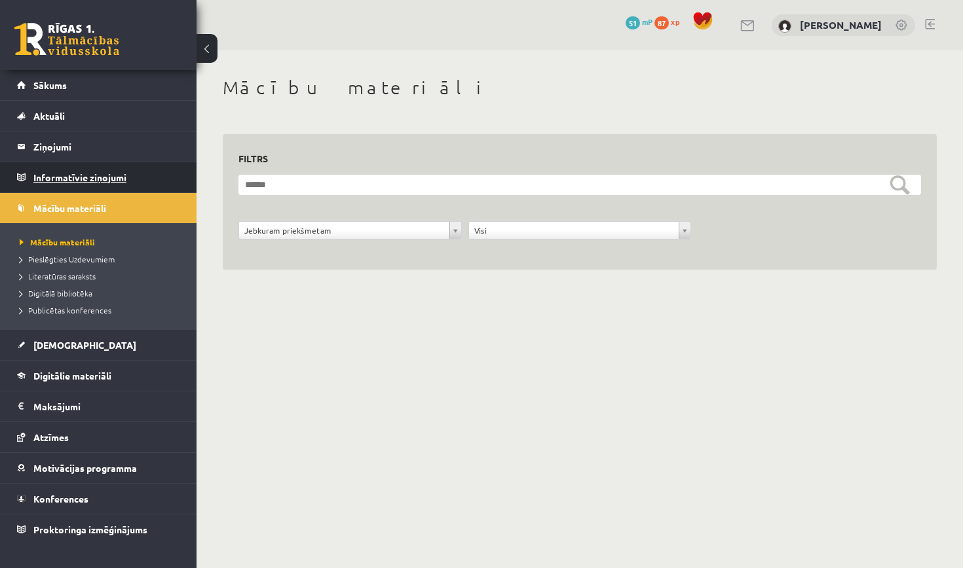
click at [74, 183] on legend "Informatīvie ziņojumi 0" at bounding box center [106, 177] width 147 height 30
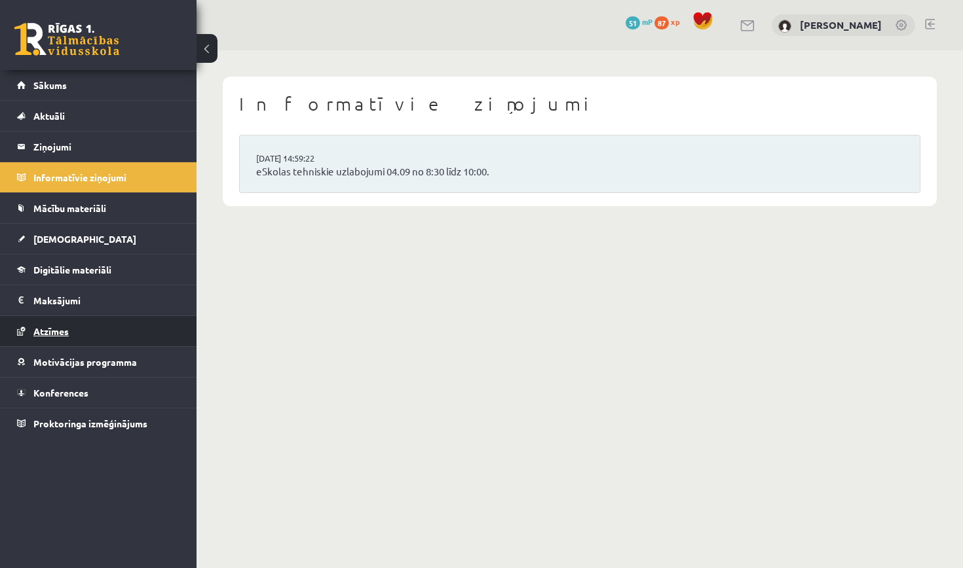
click at [61, 339] on link "Atzīmes" at bounding box center [98, 331] width 163 height 30
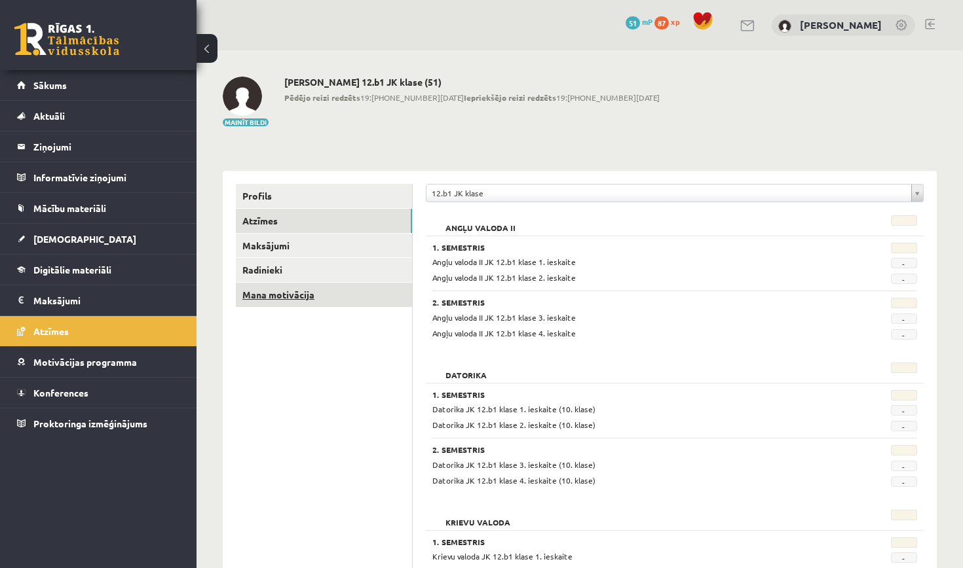
click at [331, 293] on link "Mana motivācija" at bounding box center [324, 295] width 176 height 24
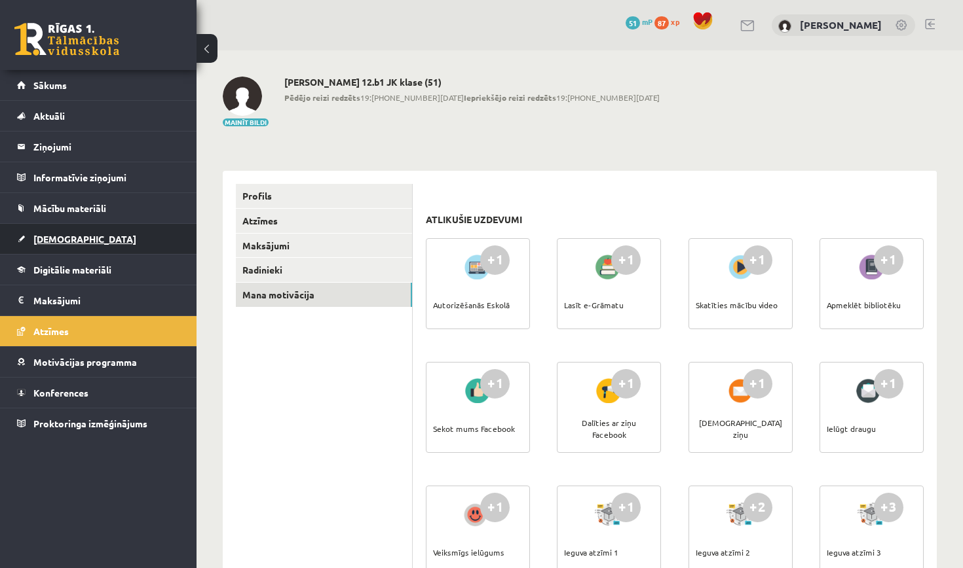
click at [106, 231] on link "[DEMOGRAPHIC_DATA]" at bounding box center [98, 239] width 163 height 30
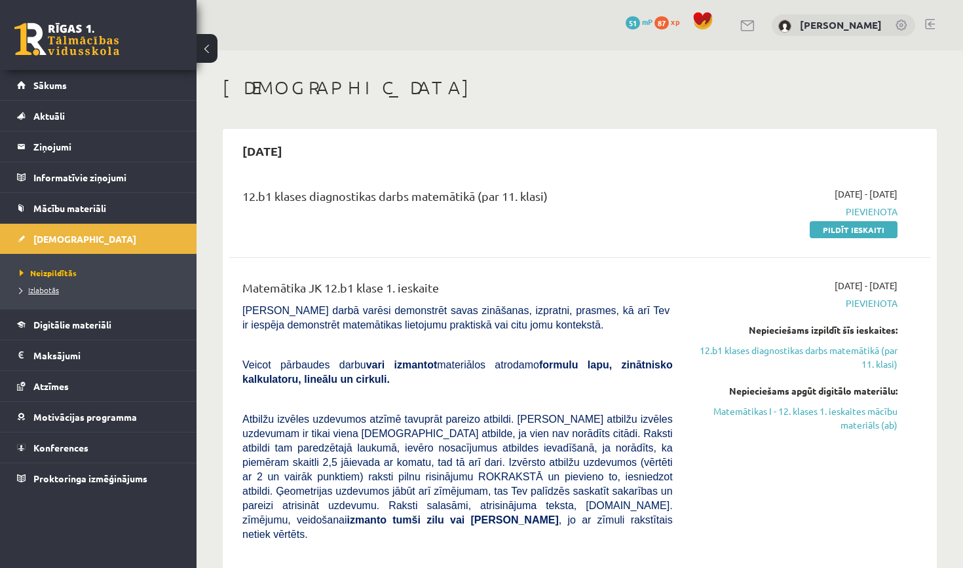
click at [107, 294] on link "Izlabotās" at bounding box center [102, 290] width 164 height 12
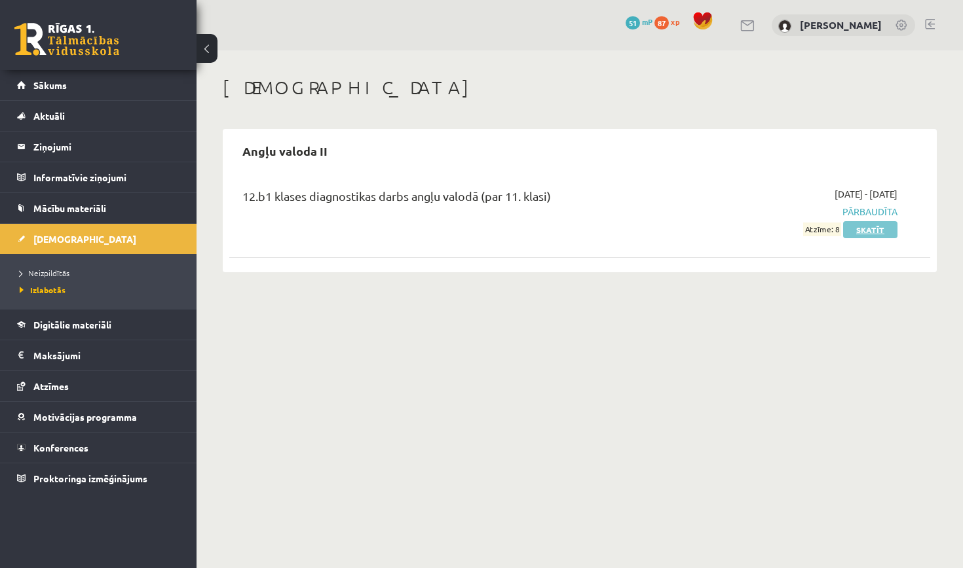
click at [874, 233] on link "Skatīt" at bounding box center [870, 229] width 54 height 17
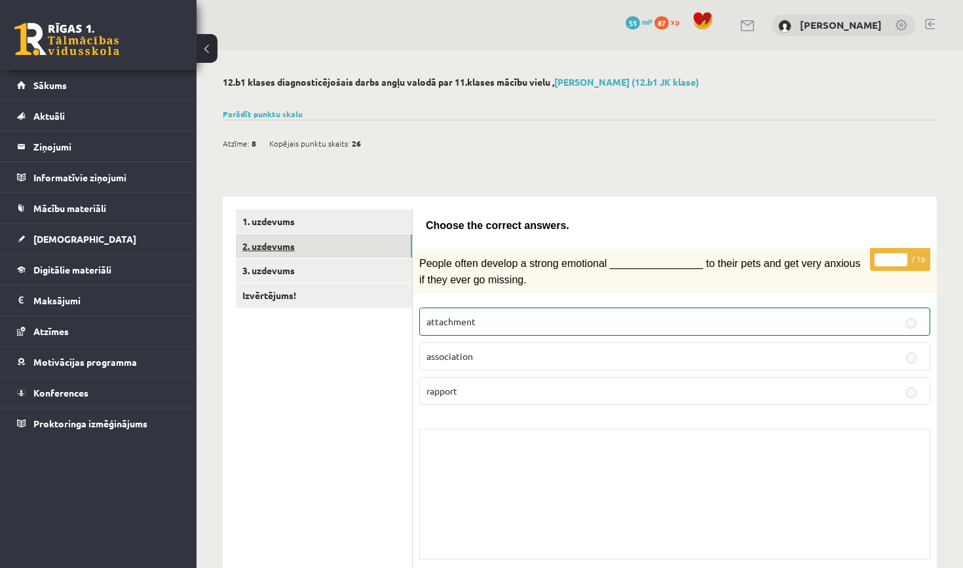
click at [236, 244] on link "2. uzdevums" at bounding box center [324, 246] width 176 height 24
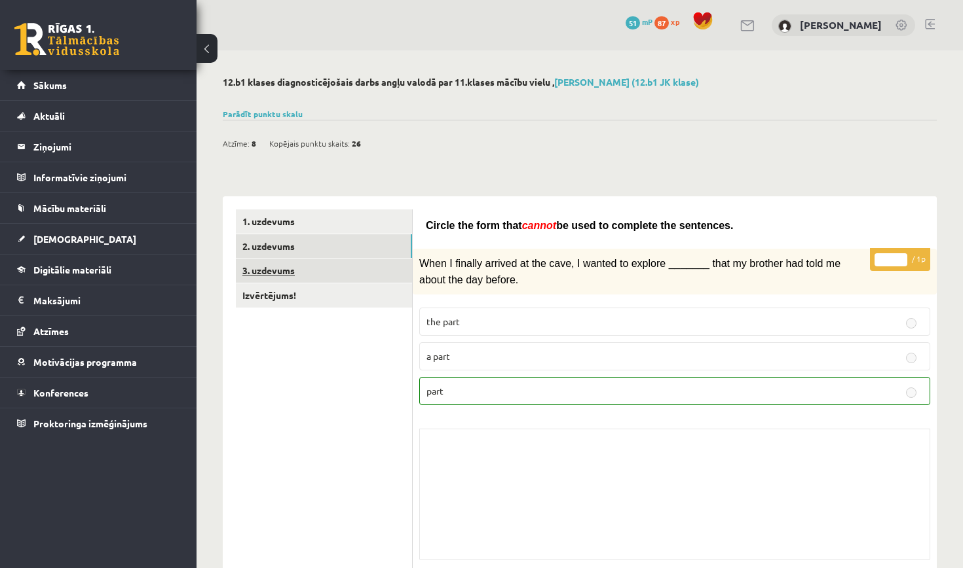
click at [266, 276] on link "3. uzdevums" at bounding box center [324, 271] width 176 height 24
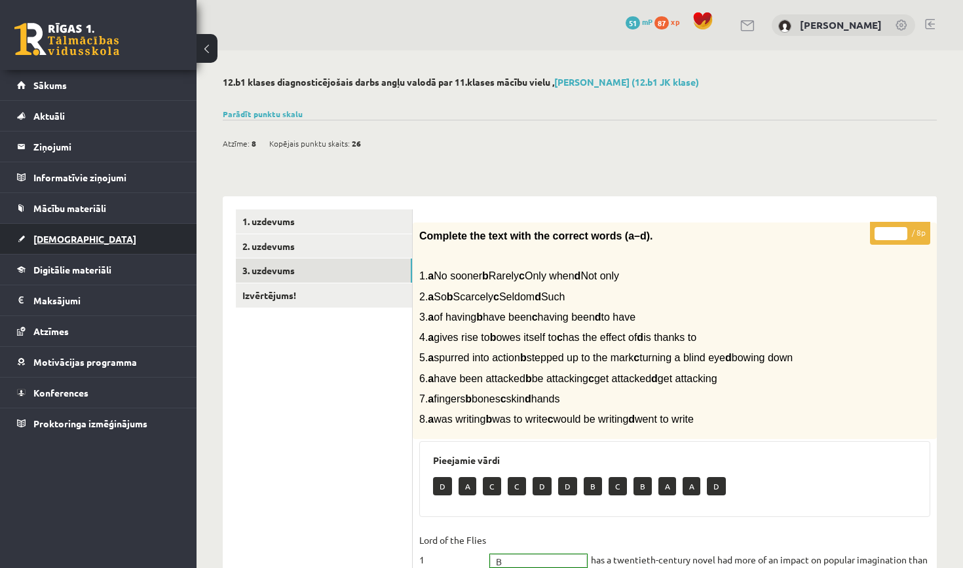
click at [152, 238] on link "[DEMOGRAPHIC_DATA]" at bounding box center [98, 239] width 163 height 30
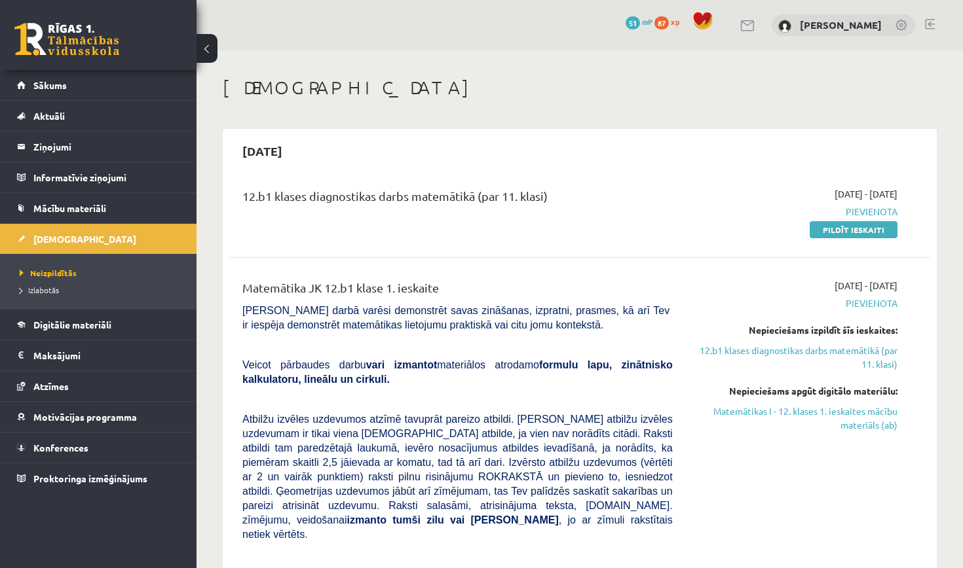
click at [749, 514] on div "2025-09-01 - 2025-09-15 Pievienota Nepieciešams izpildīt šīs ieskaites: 12.b1 k…" at bounding box center [794, 529] width 225 height 500
click at [640, 20] on span "51" at bounding box center [632, 22] width 14 height 13
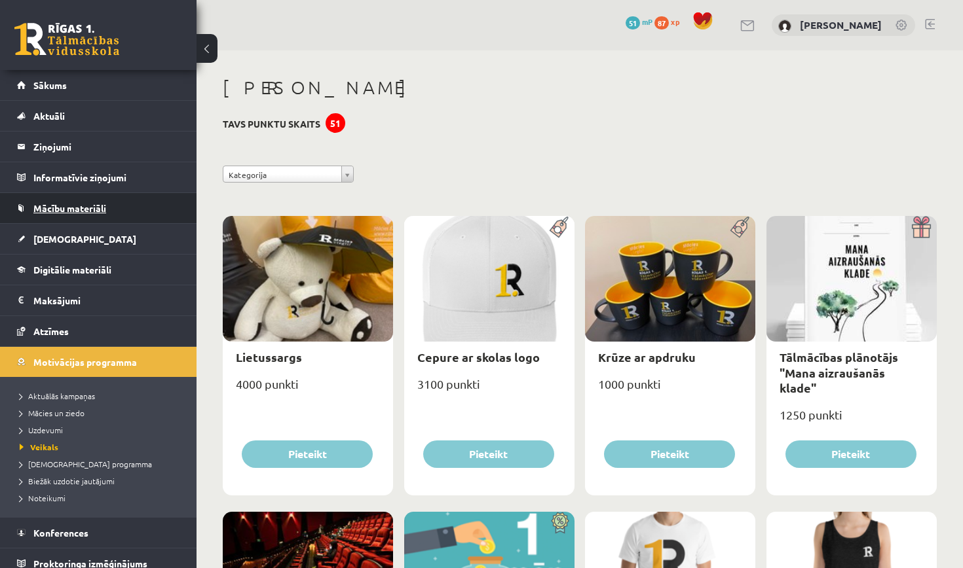
click at [86, 215] on link "Mācību materiāli" at bounding box center [98, 208] width 163 height 30
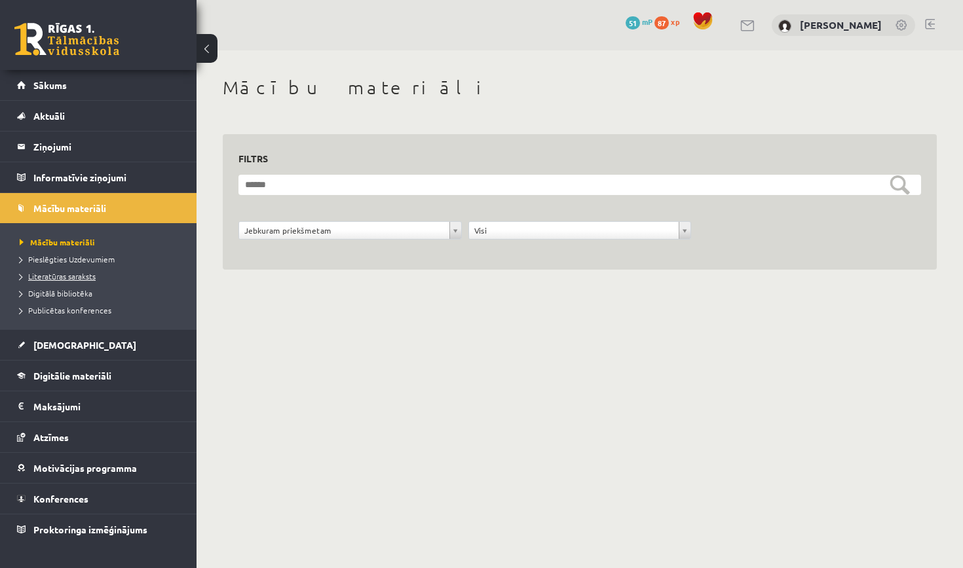
click at [85, 274] on span "Literatūras saraksts" at bounding box center [58, 276] width 76 height 10
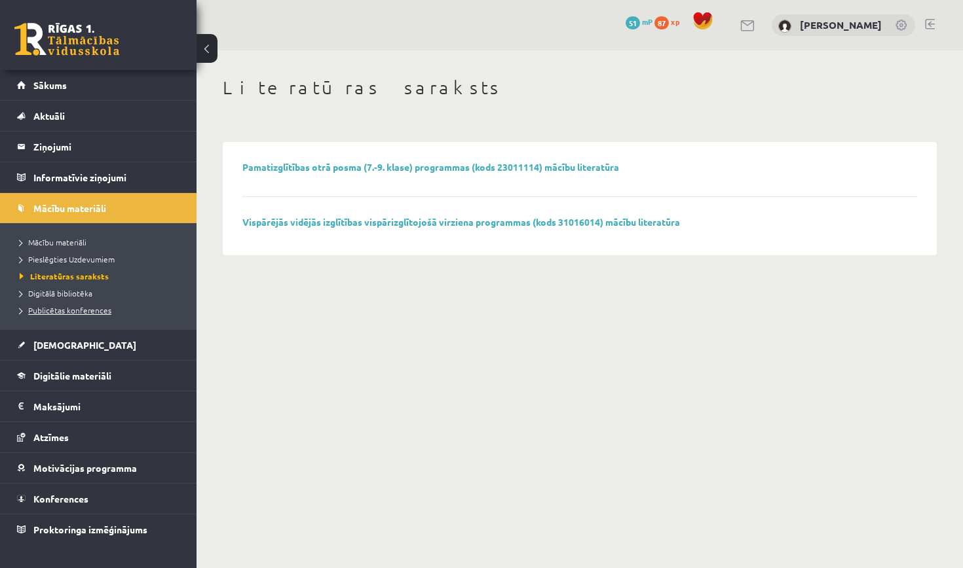
click at [69, 310] on span "Publicētas konferences" at bounding box center [66, 310] width 92 height 10
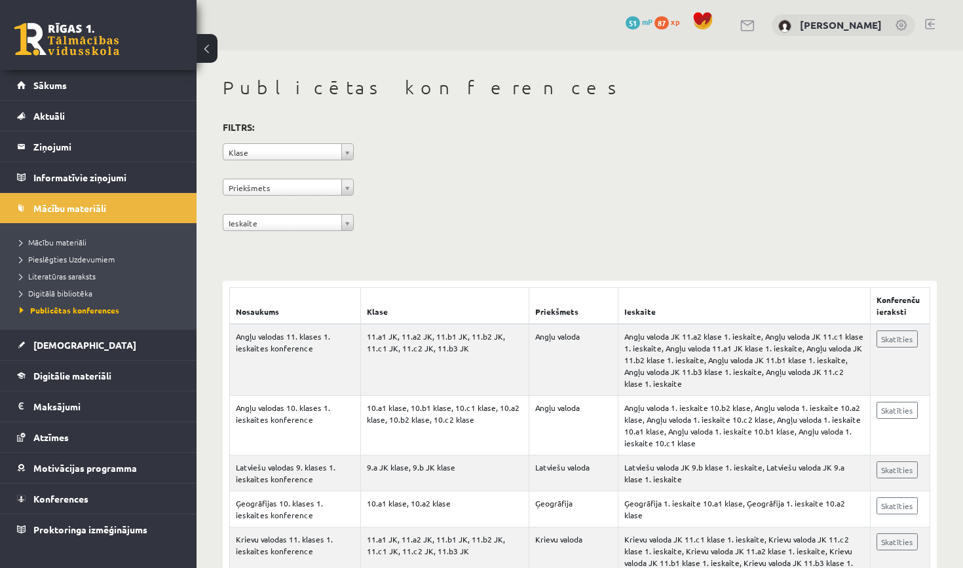
click at [340, 166] on div "**********" at bounding box center [580, 179] width 714 height 120
click at [342, 162] on div "**********" at bounding box center [580, 179] width 714 height 120
click at [33, 137] on link "Ziņojumi 0" at bounding box center [98, 147] width 163 height 30
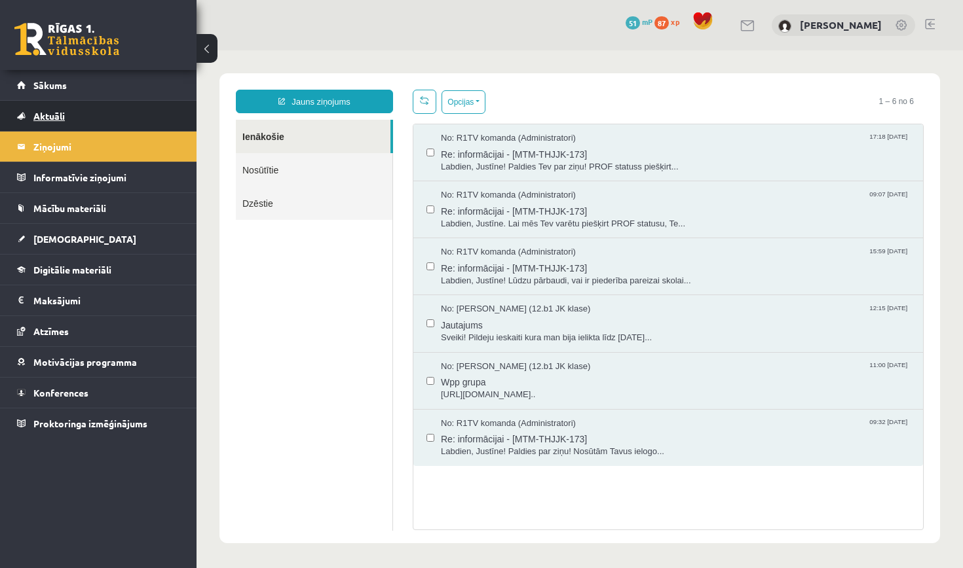
click at [62, 120] on span "Aktuāli" at bounding box center [48, 116] width 31 height 12
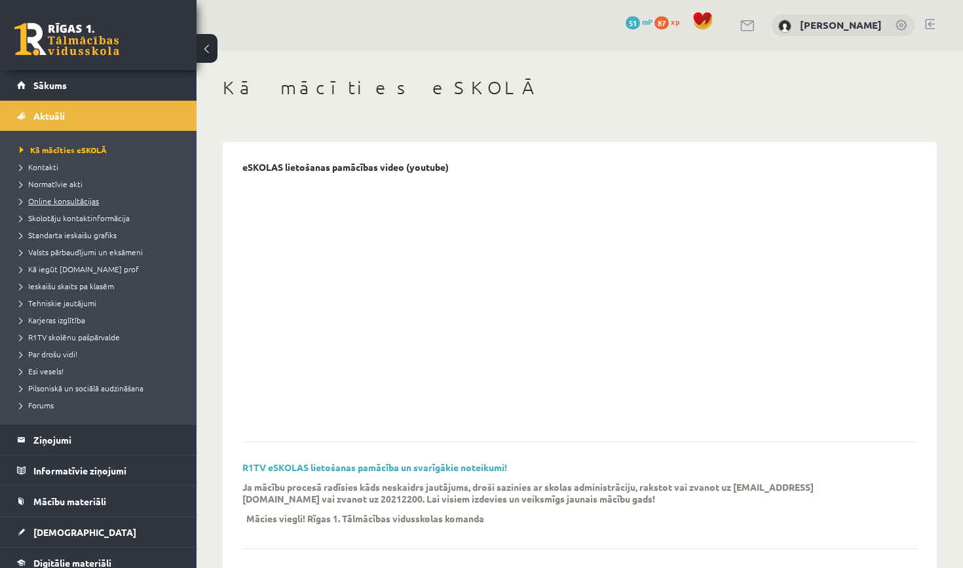
click at [60, 202] on span "Online konsultācijas" at bounding box center [59, 201] width 79 height 10
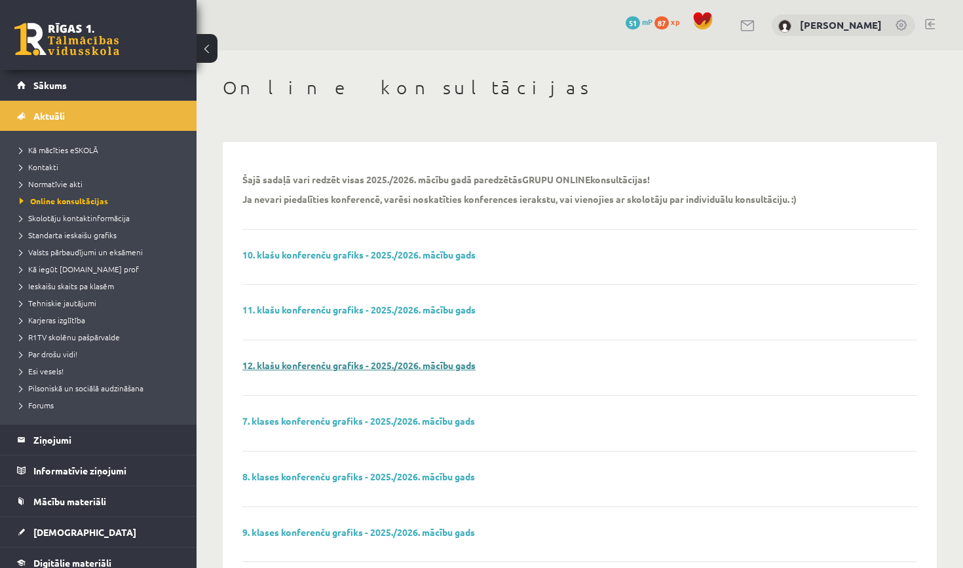
click at [273, 361] on link "12. klašu konferenču grafiks - 2025./2026. mācību gads" at bounding box center [358, 366] width 233 height 12
click at [74, 532] on link "[DEMOGRAPHIC_DATA]" at bounding box center [98, 532] width 163 height 30
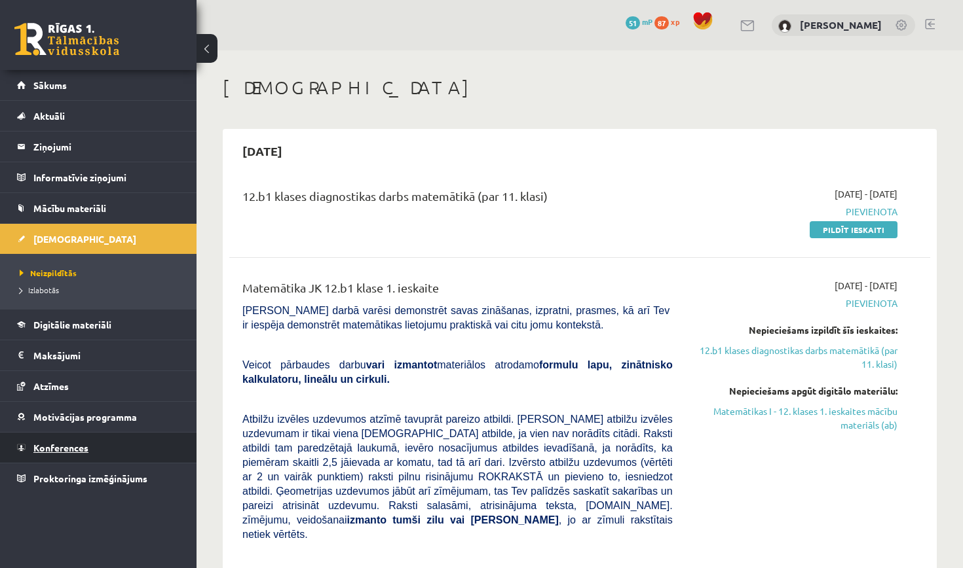
click at [61, 456] on link "Konferences" at bounding box center [98, 448] width 163 height 30
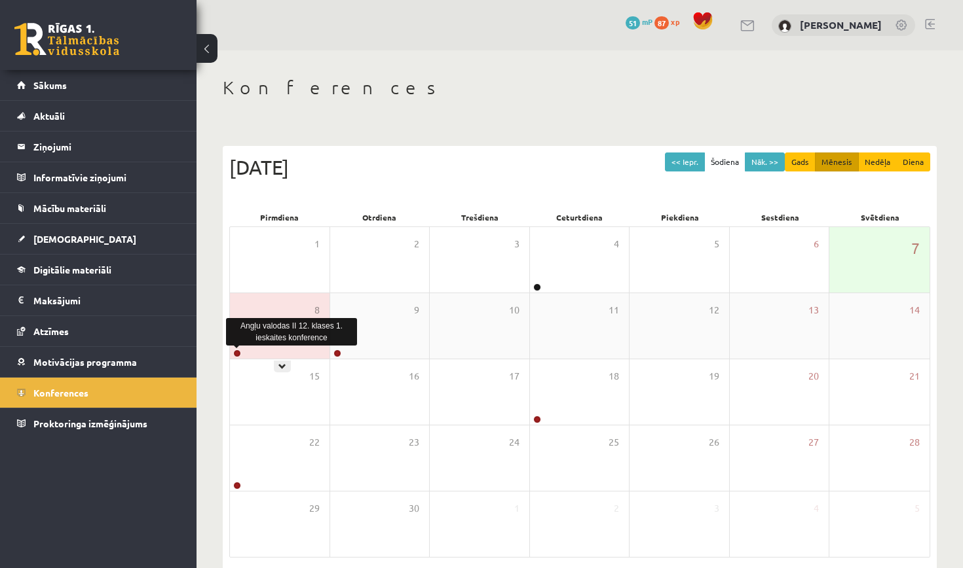
click at [234, 354] on link at bounding box center [237, 354] width 8 height 8
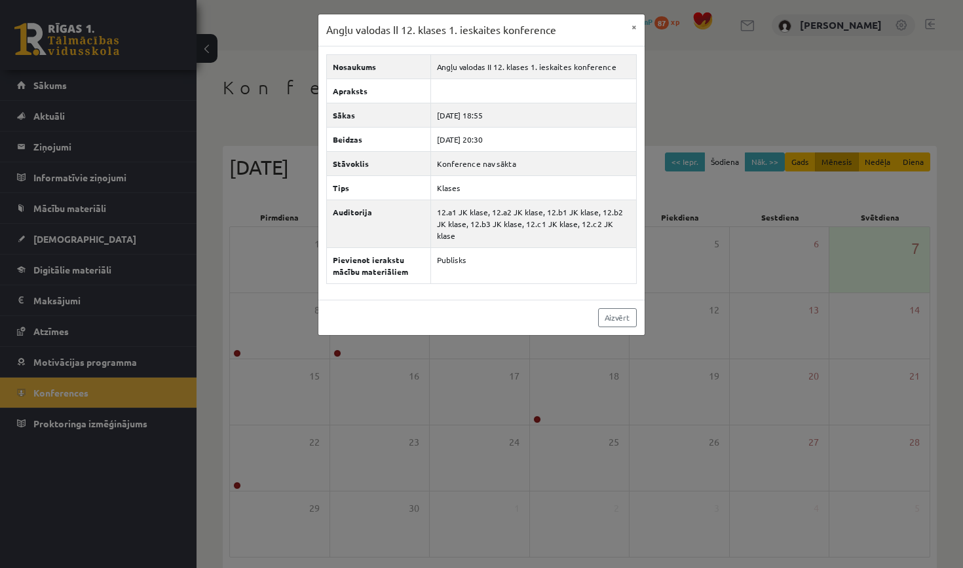
click at [277, 324] on div "Angļu valodas II 12. klases 1. ieskaites konference × Nosaukums Angļu valodas I…" at bounding box center [481, 284] width 963 height 568
